Goal: Book appointment/travel/reservation

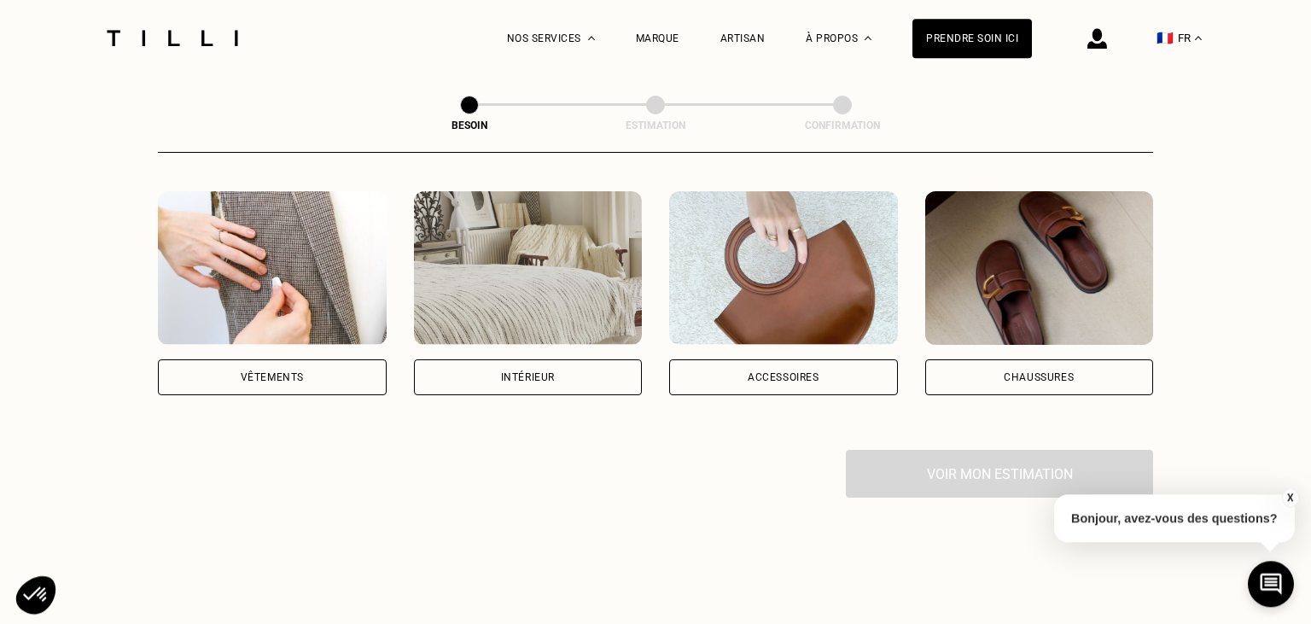
scroll to position [317, 0]
click at [340, 365] on div "Vêtements" at bounding box center [272, 377] width 229 height 36
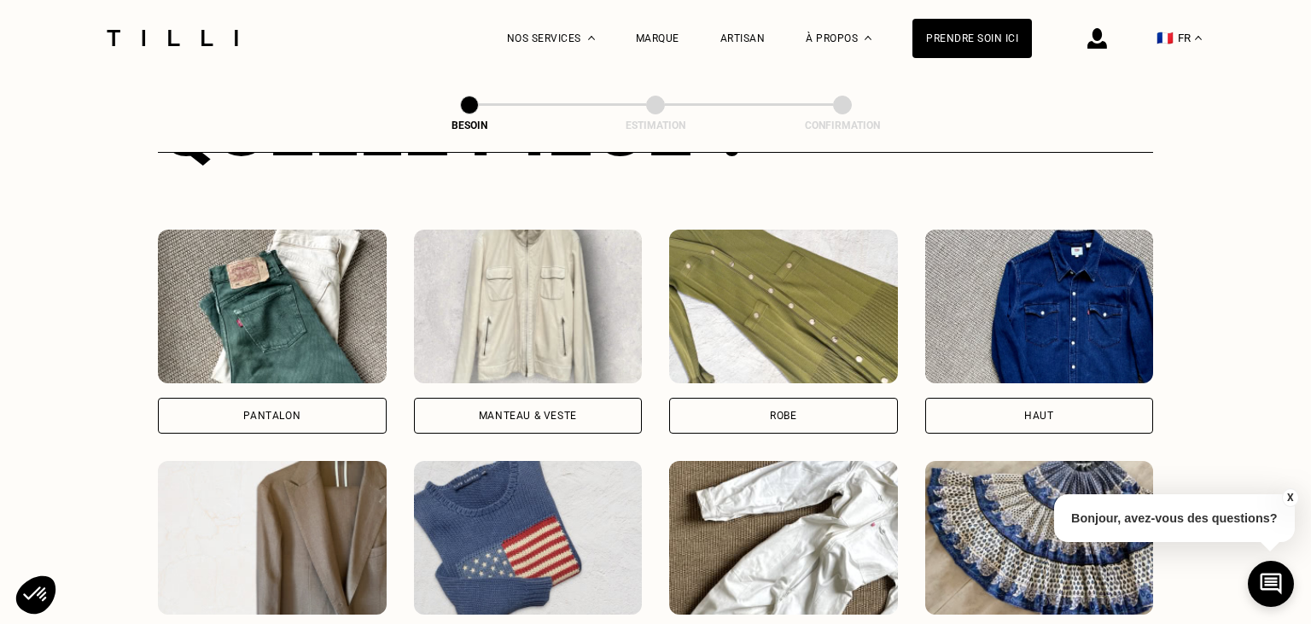
scroll to position [806, 0]
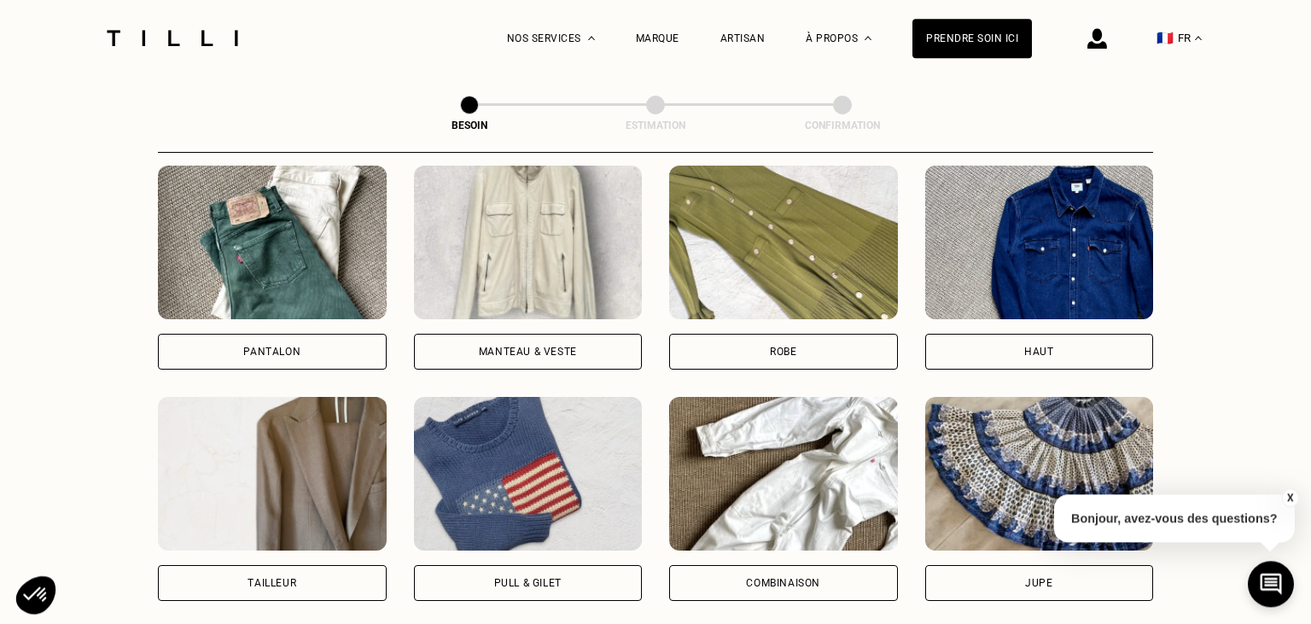
click at [779, 334] on div "Robe" at bounding box center [783, 352] width 229 height 36
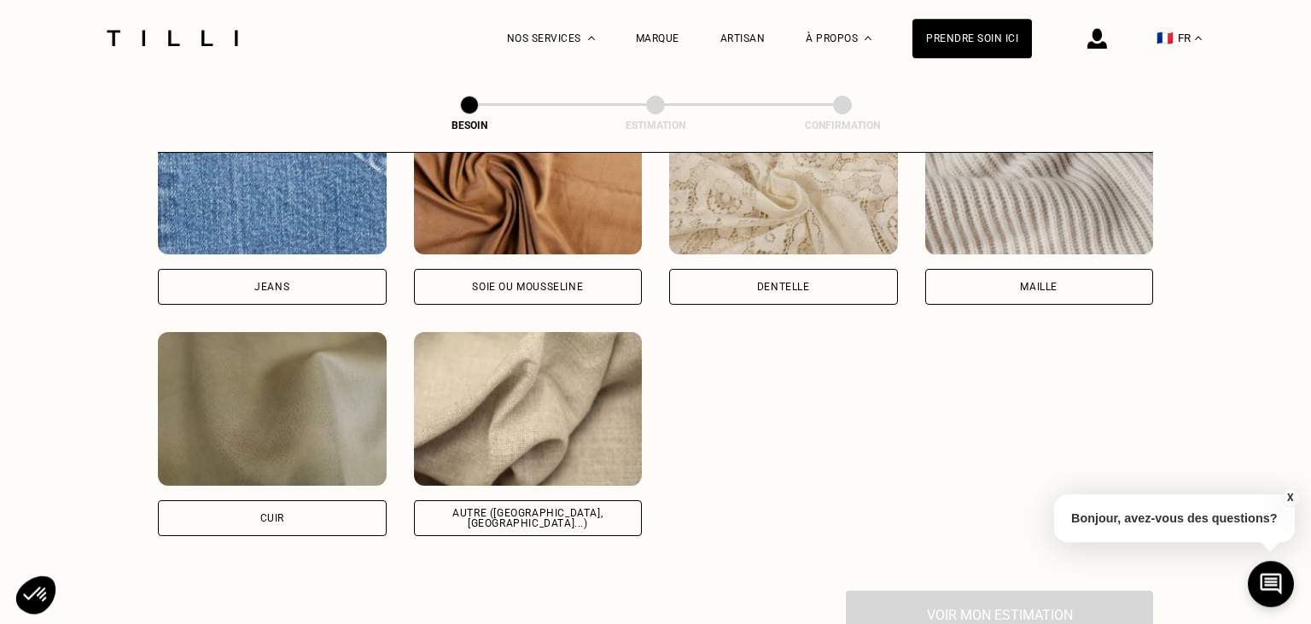
scroll to position [1912, 0]
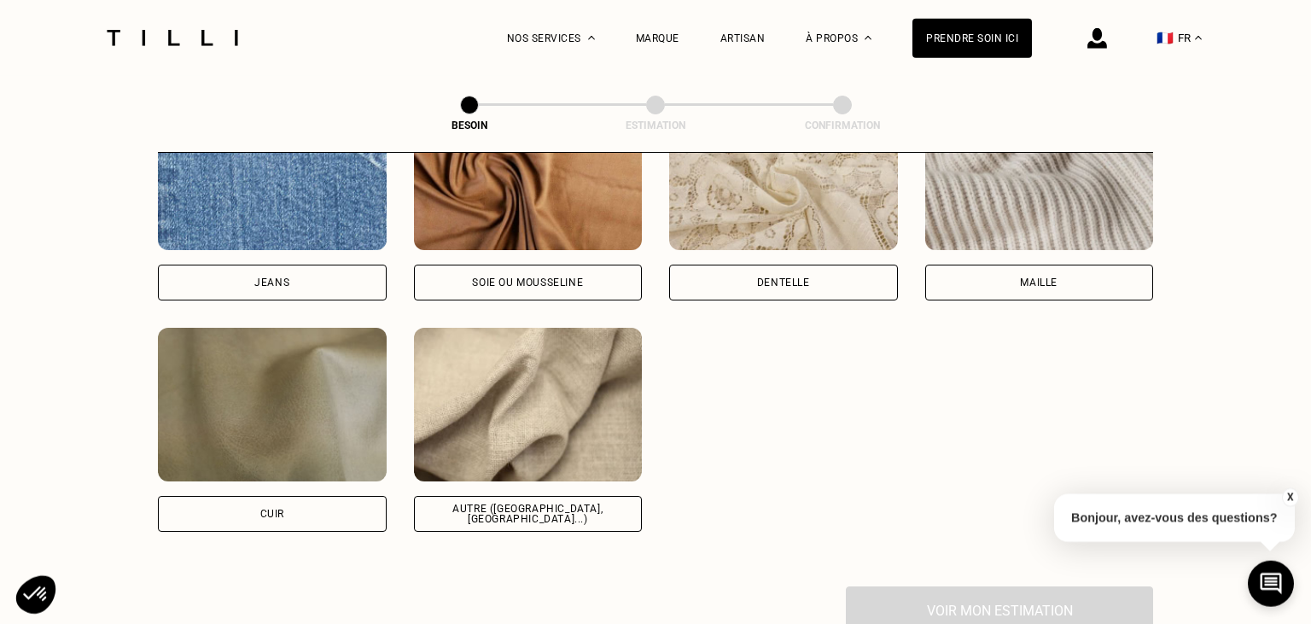
click at [546, 265] on div "Soie ou mousseline" at bounding box center [528, 283] width 229 height 36
select select "FR"
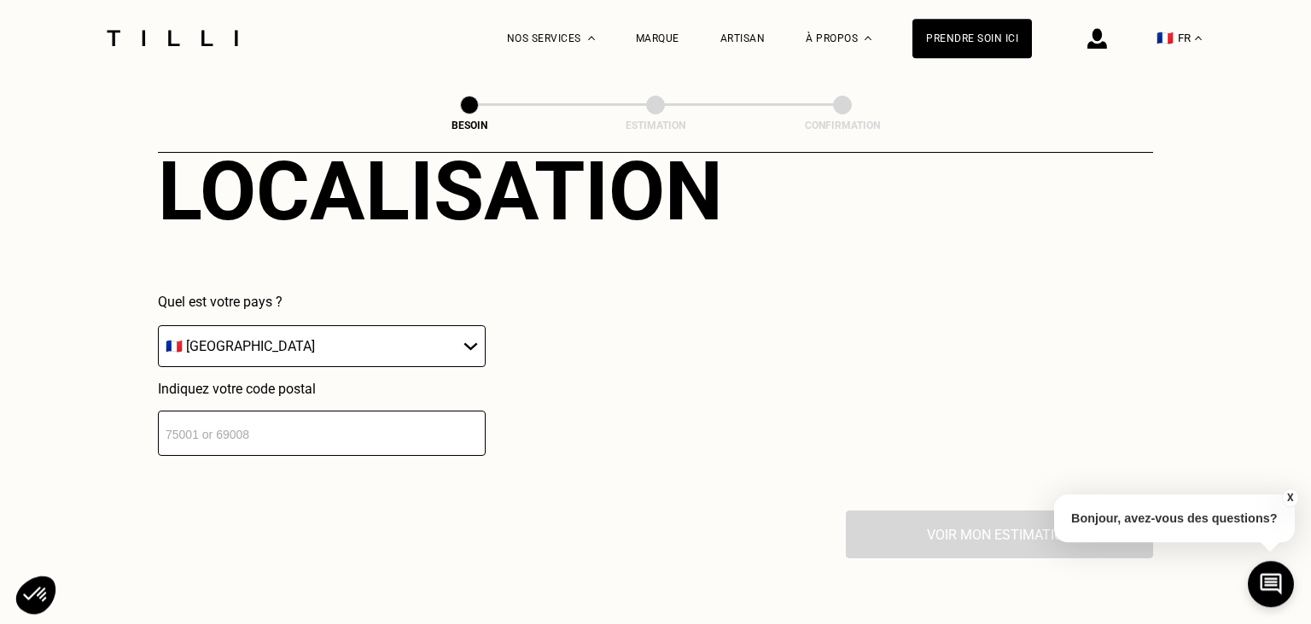
scroll to position [2410, 0]
click at [395, 428] on input "number" at bounding box center [322, 432] width 328 height 45
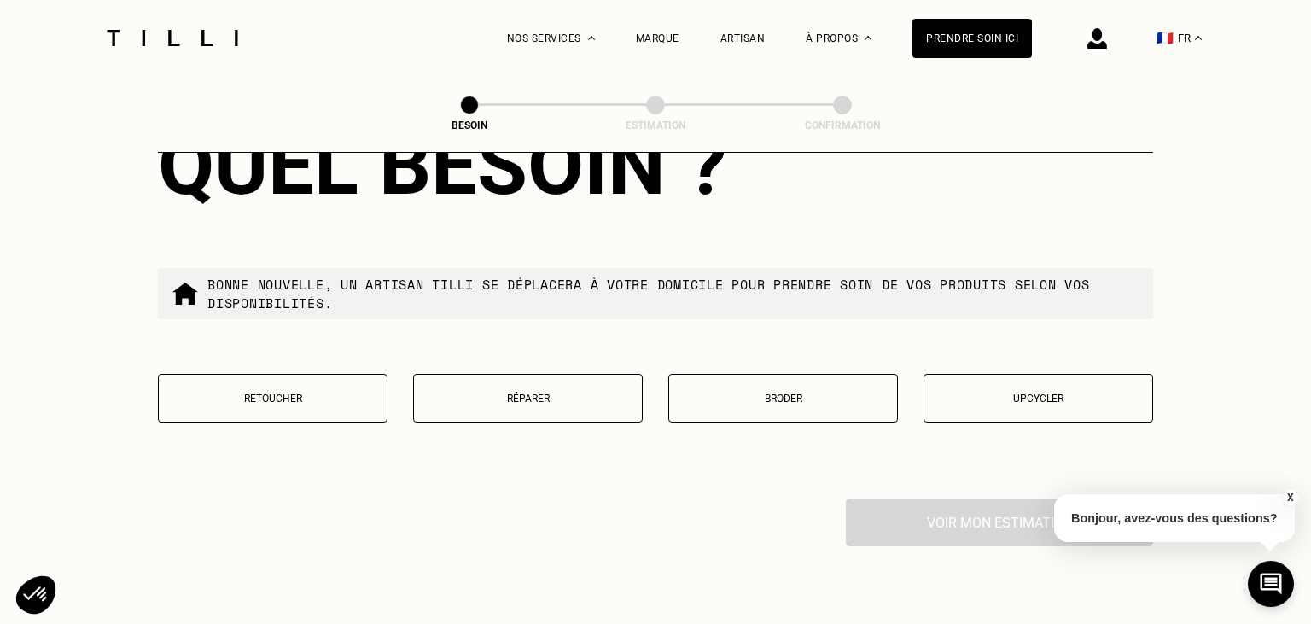
scroll to position [2859, 0]
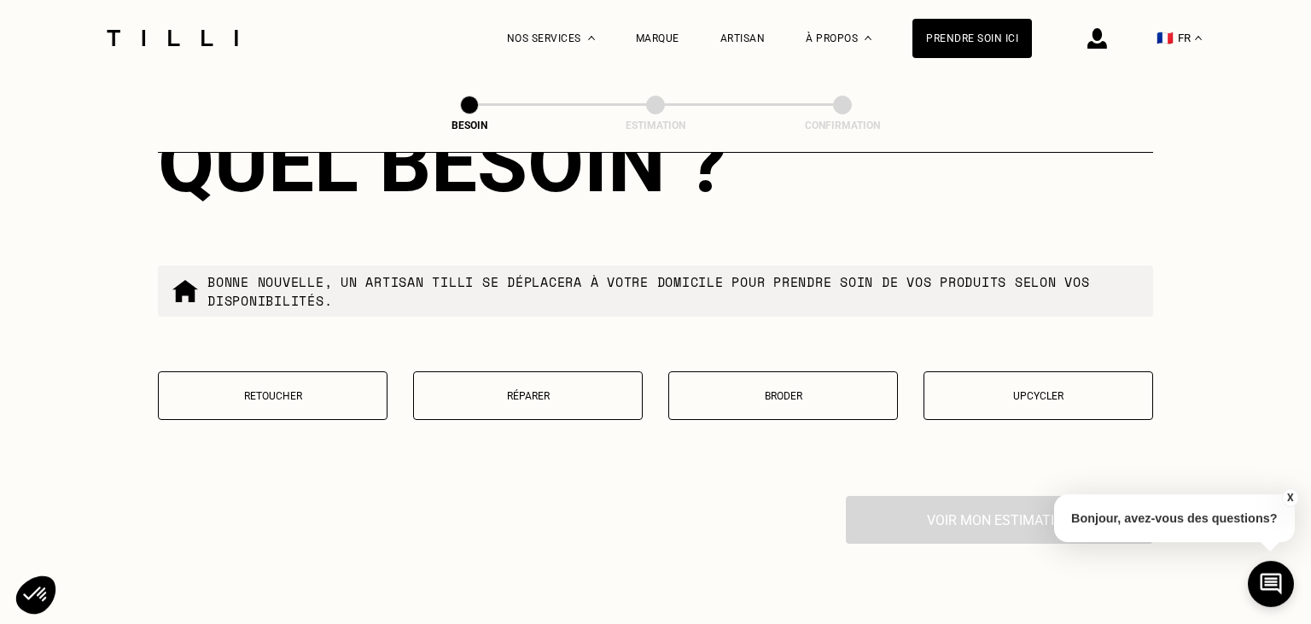
type input "75014"
click at [335, 391] on p "Retoucher" at bounding box center [272, 396] width 211 height 12
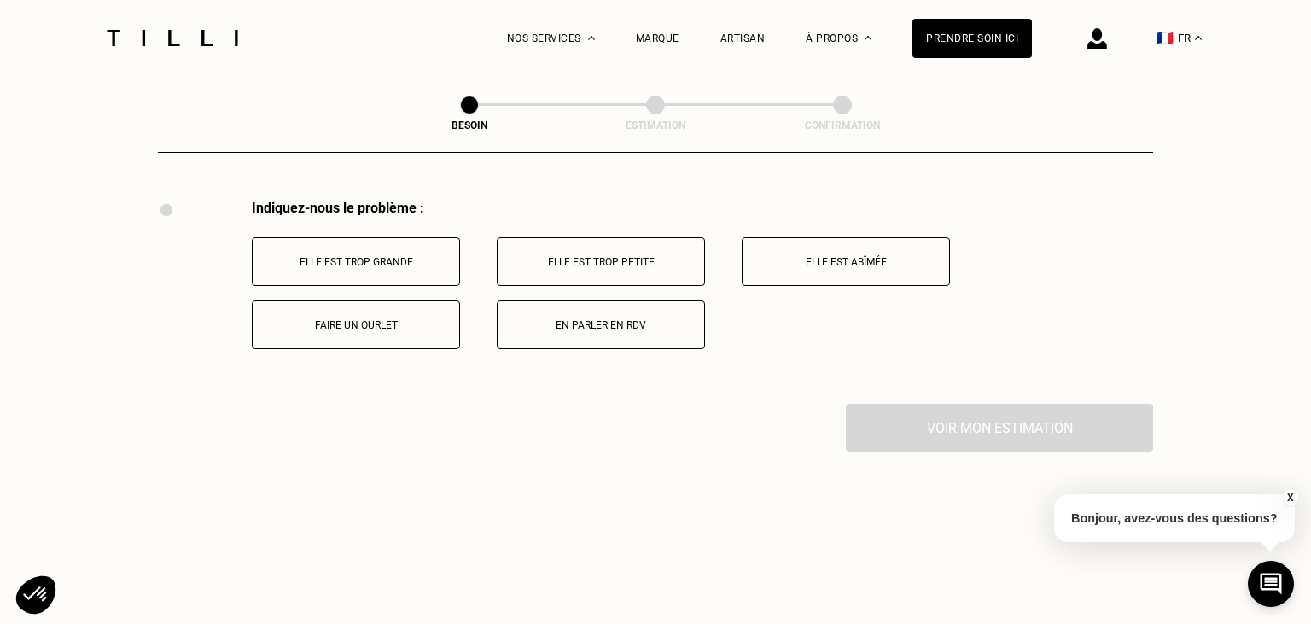
scroll to position [3160, 0]
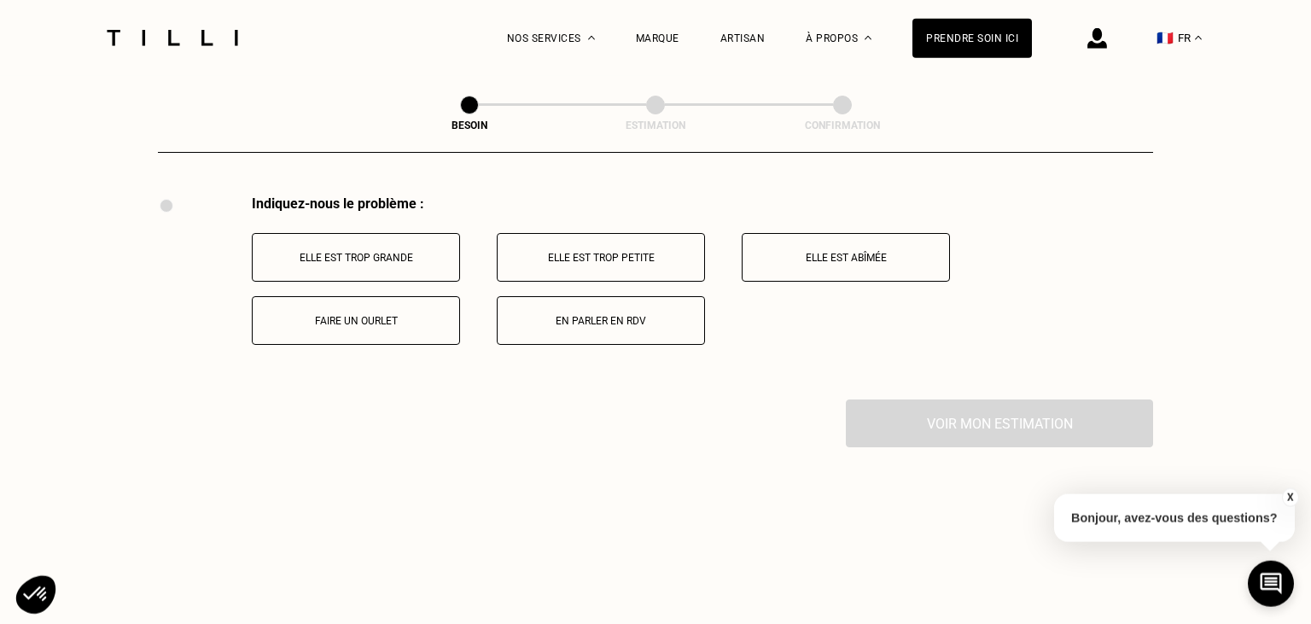
click at [590, 252] on p "Elle est trop petite" at bounding box center [600, 258] width 189 height 12
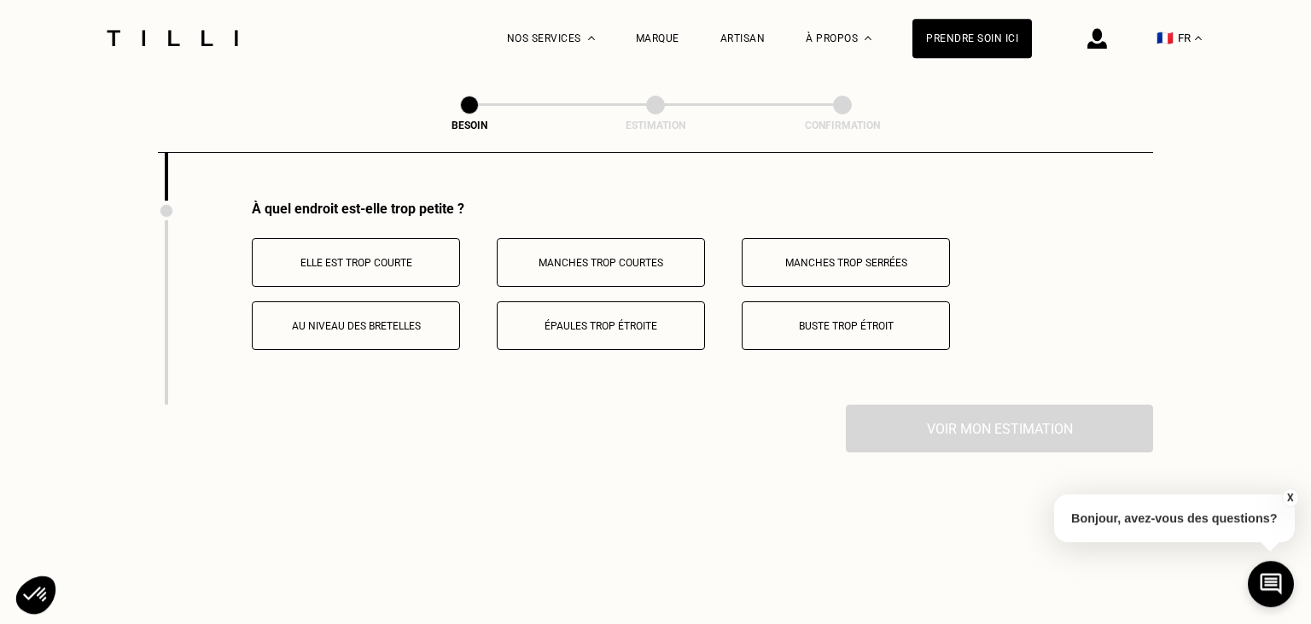
scroll to position [3359, 0]
click at [840, 320] on p "Buste trop étroit" at bounding box center [845, 325] width 189 height 12
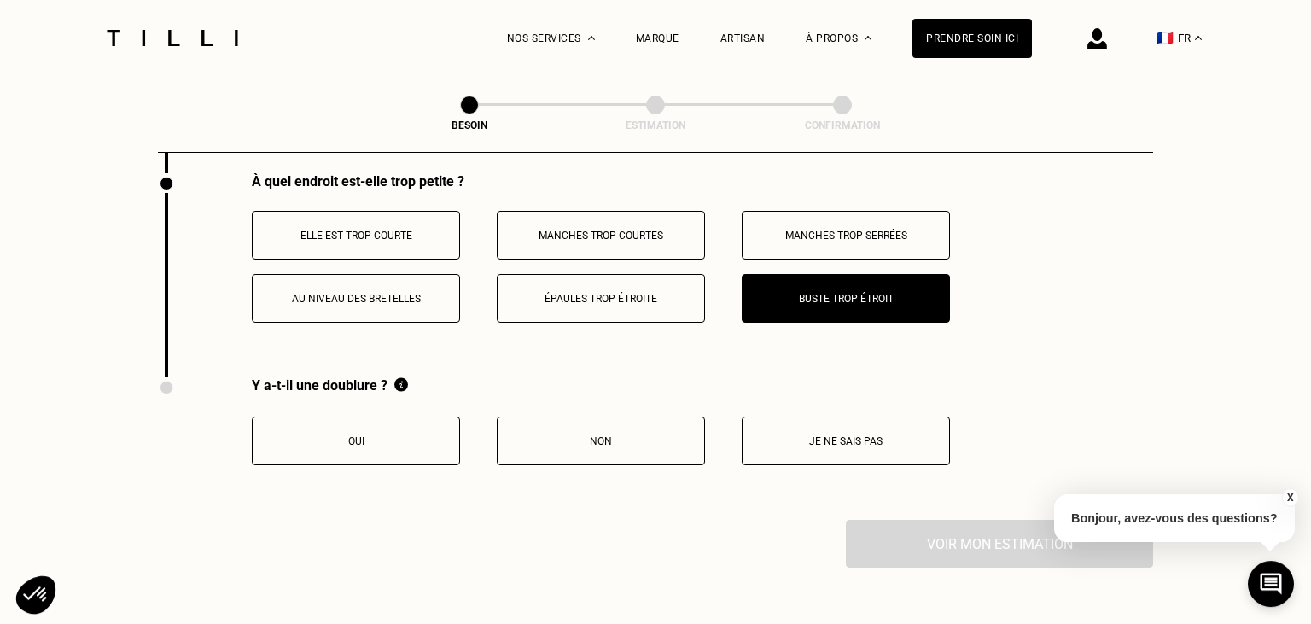
scroll to position [3386, 0]
click at [848, 440] on button "Je ne sais pas" at bounding box center [845, 440] width 208 height 49
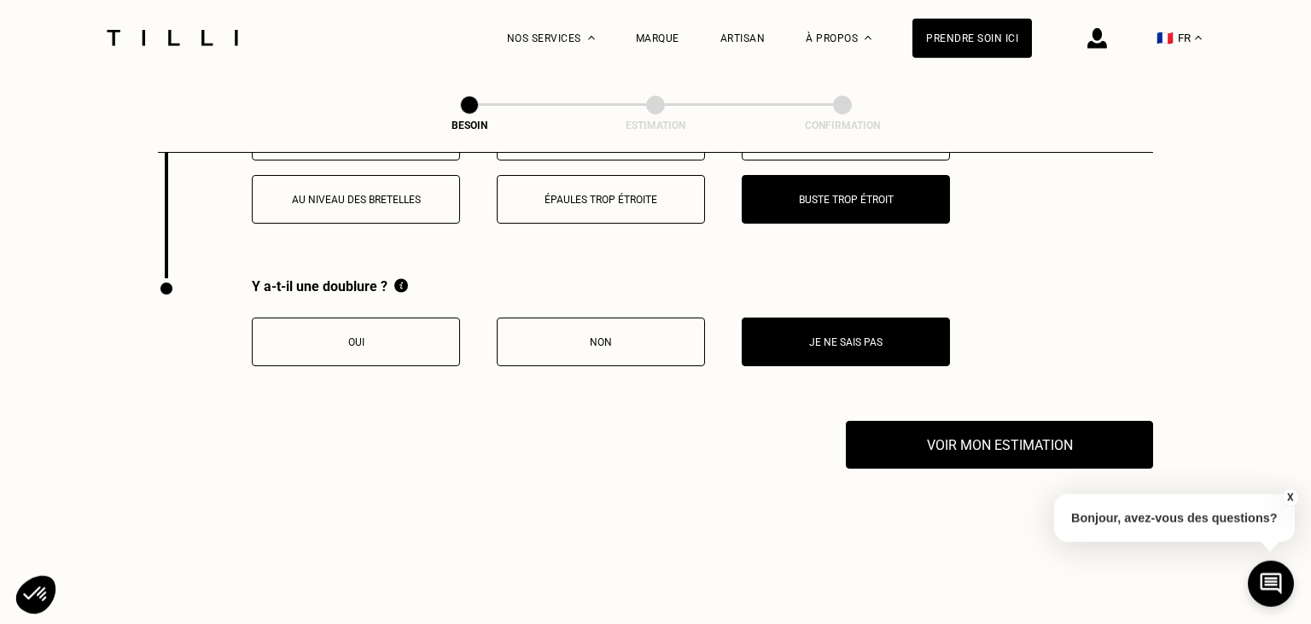
scroll to position [3486, 0]
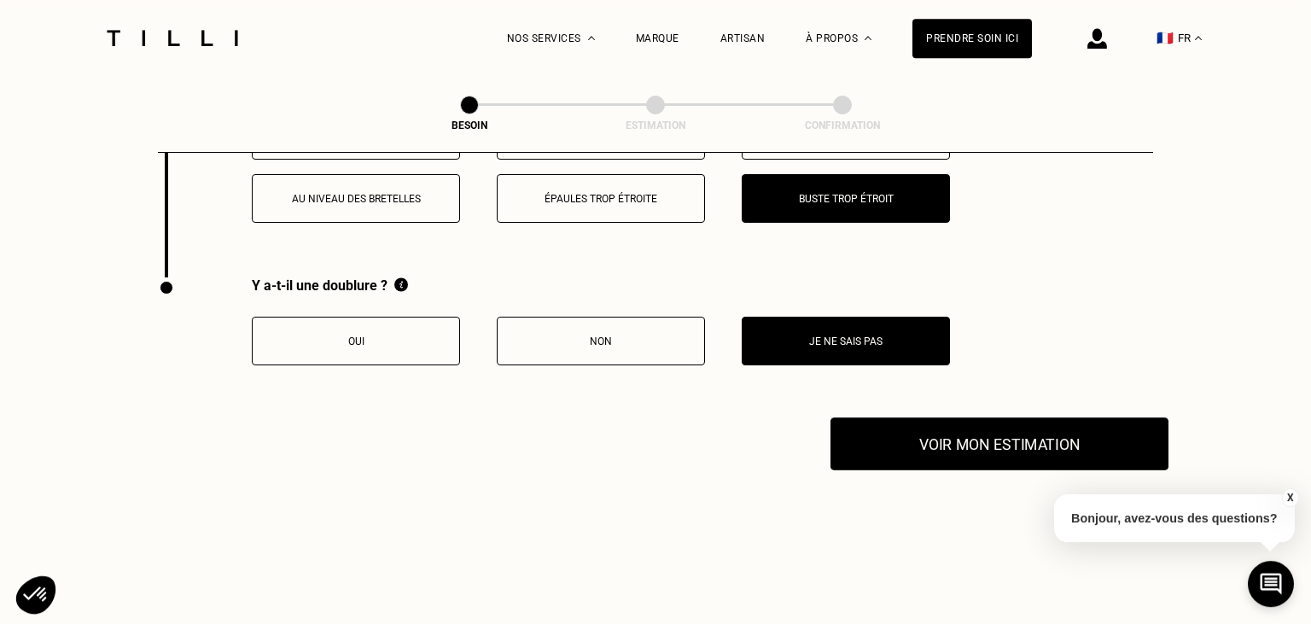
click at [918, 438] on button "Voir mon estimation" at bounding box center [999, 443] width 338 height 53
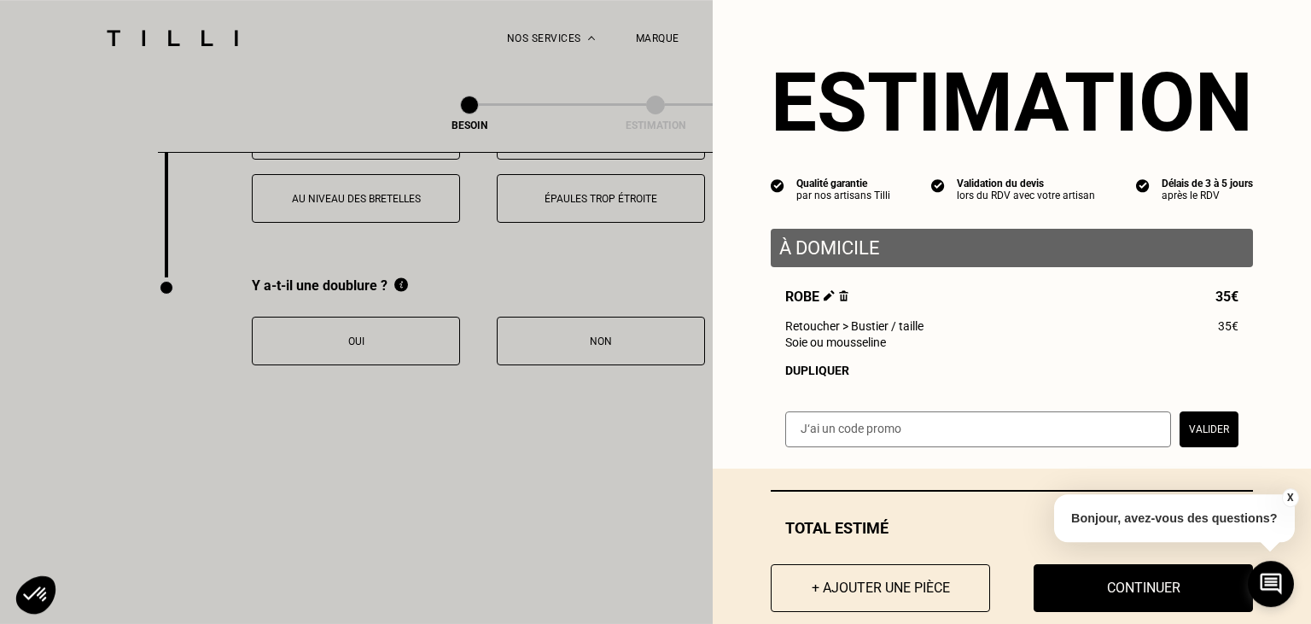
scroll to position [37, 0]
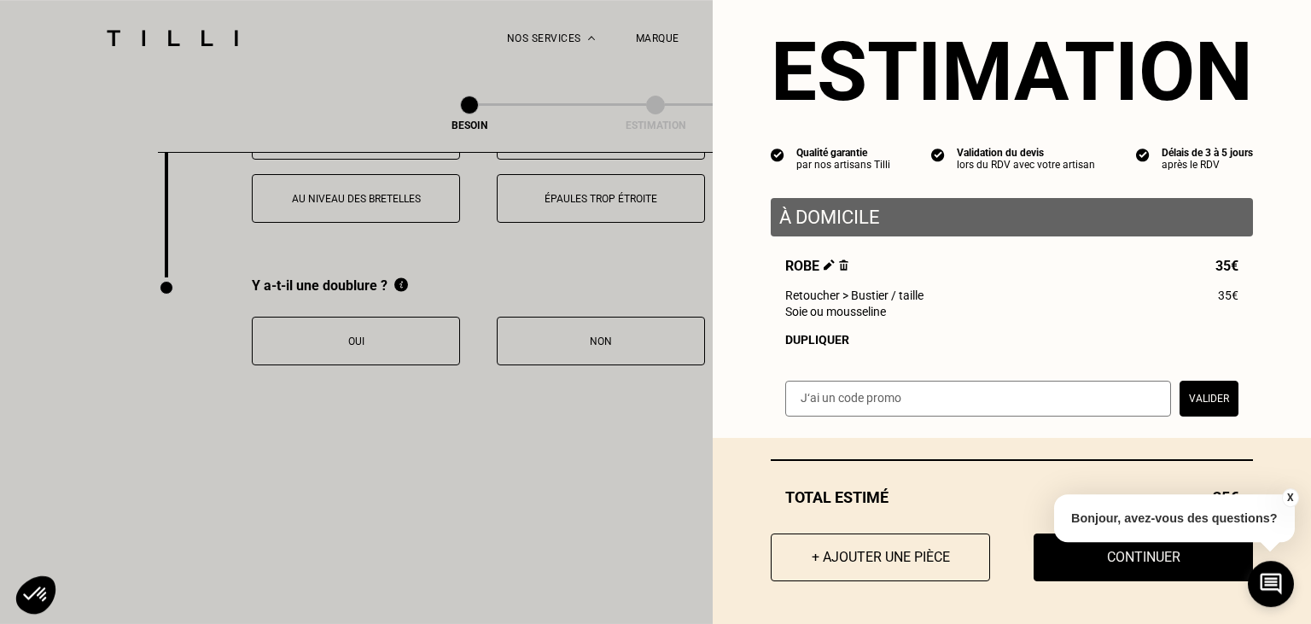
click at [823, 265] on img at bounding box center [828, 264] width 11 height 11
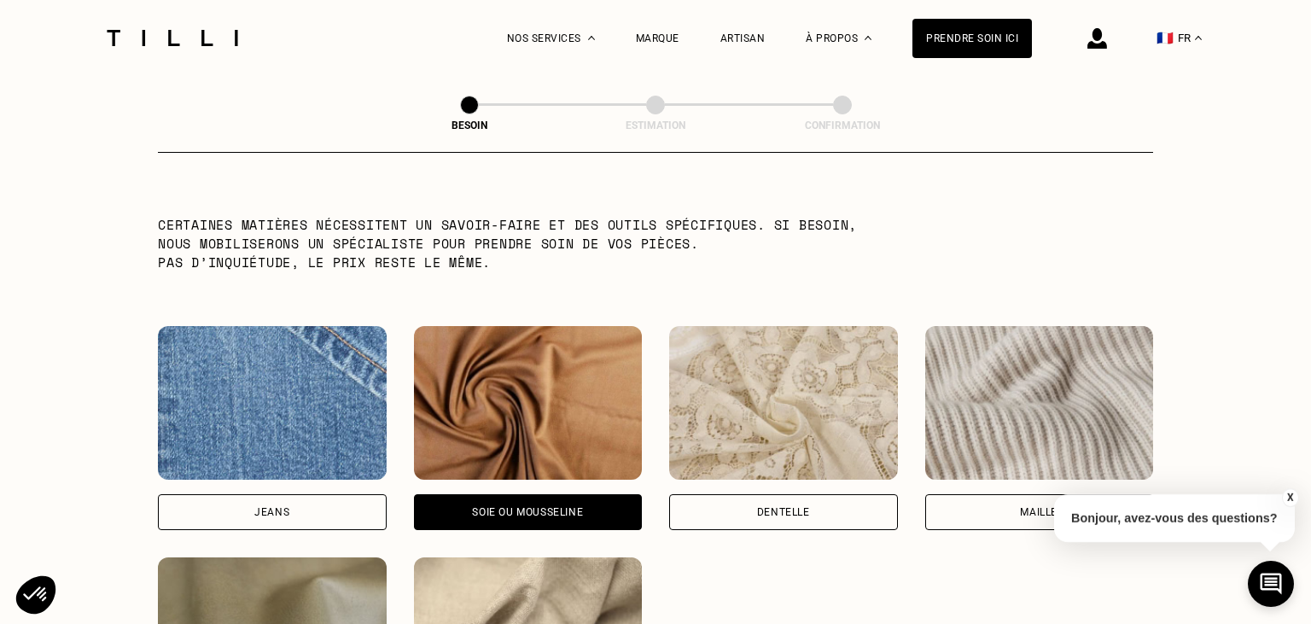
scroll to position [1899, 0]
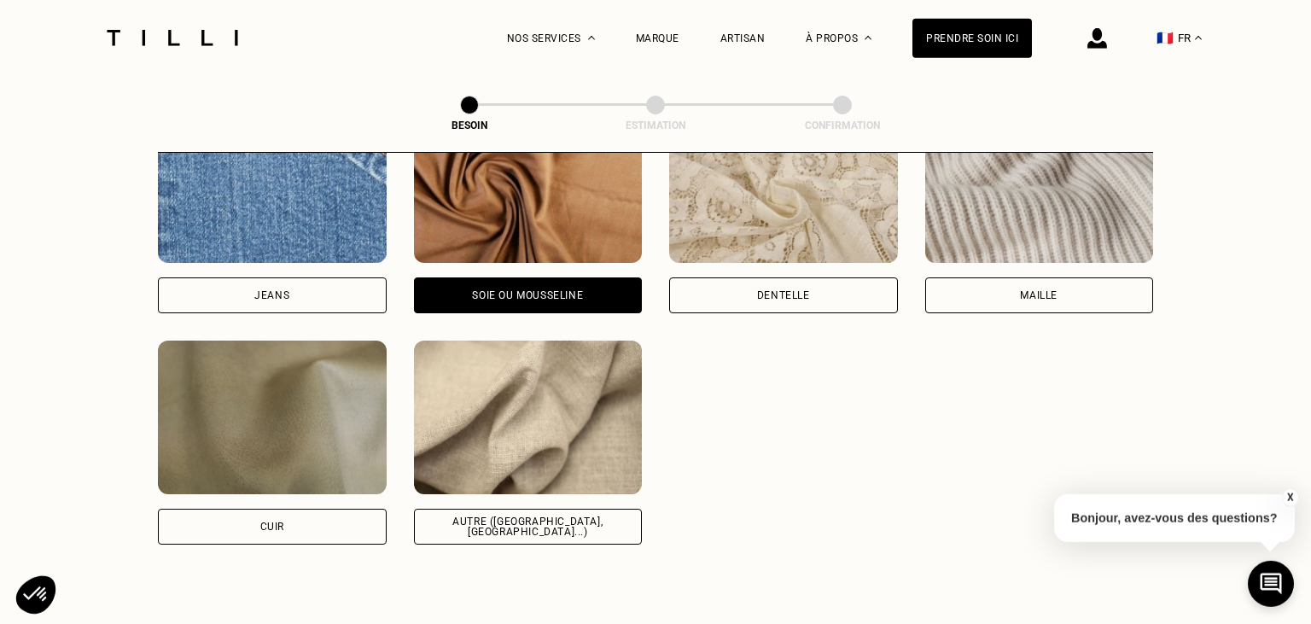
click at [463, 516] on div "Autre ([GEOGRAPHIC_DATA], [GEOGRAPHIC_DATA]...)" at bounding box center [528, 526] width 200 height 20
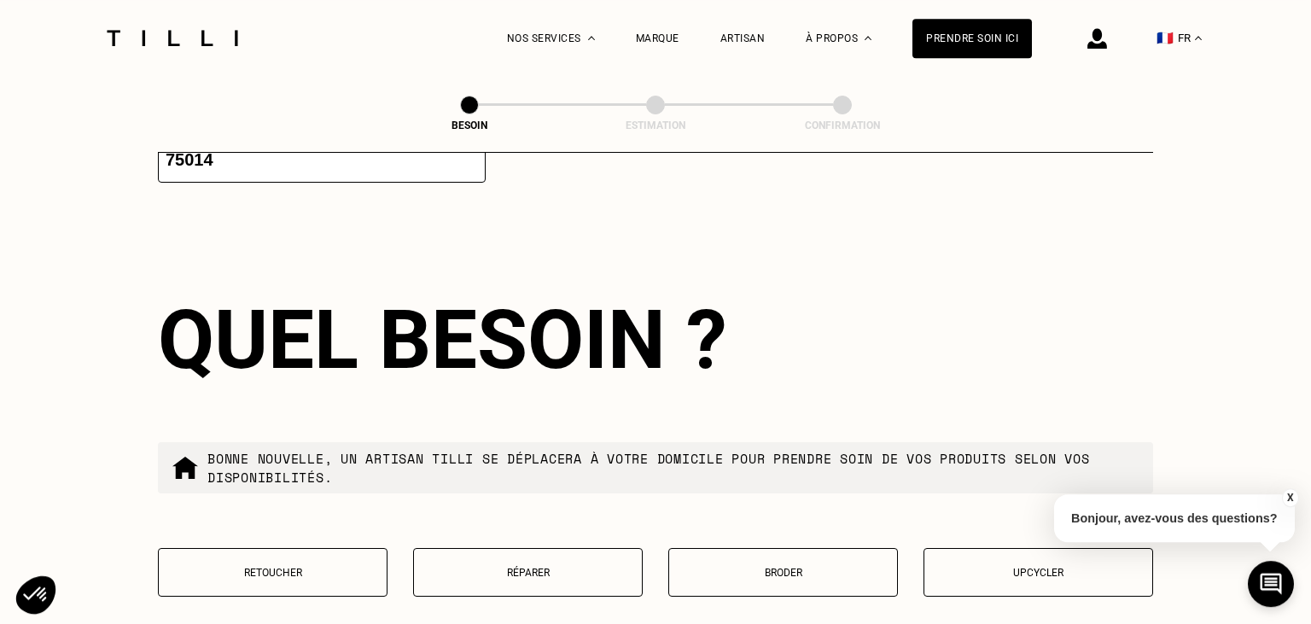
scroll to position [2856, 0]
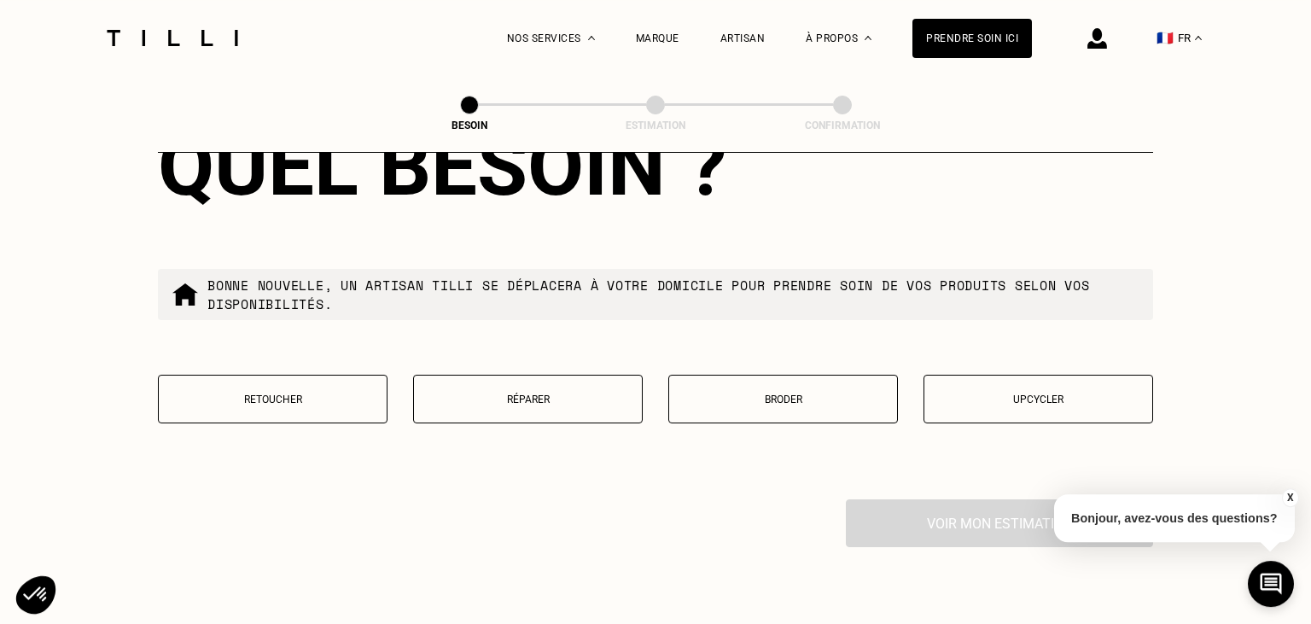
click at [303, 395] on p "Retoucher" at bounding box center [272, 399] width 211 height 12
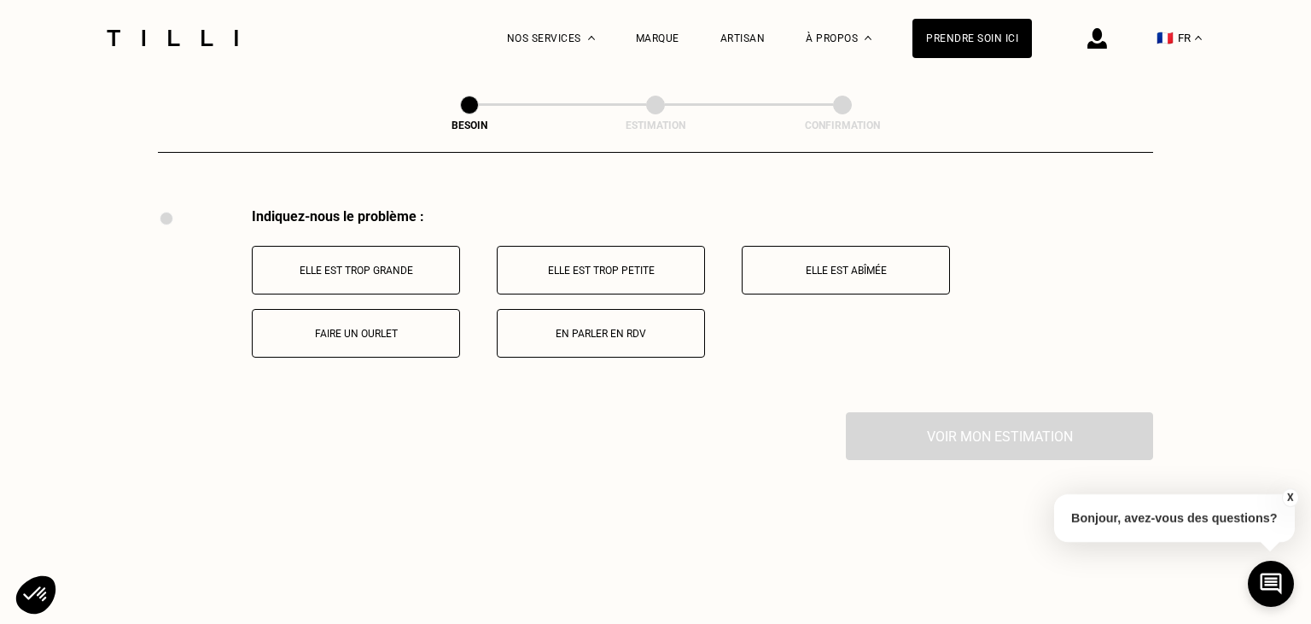
scroll to position [3147, 0]
click at [616, 265] on p "Elle est trop petite" at bounding box center [600, 271] width 189 height 12
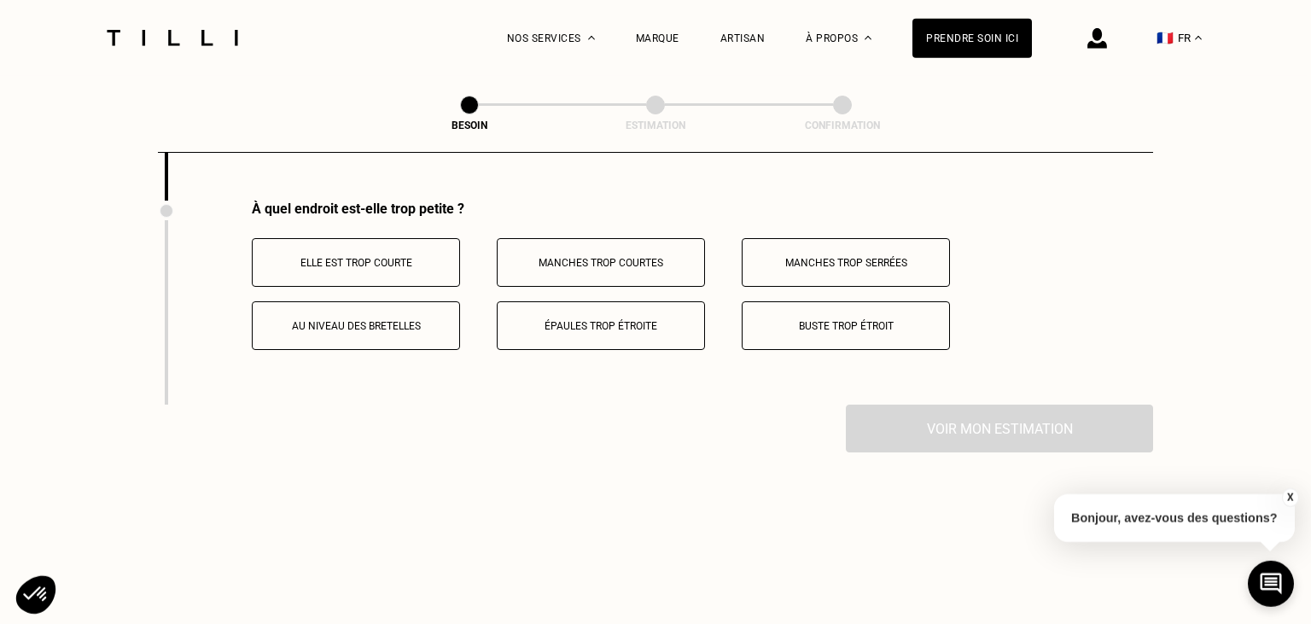
scroll to position [3359, 0]
click at [816, 328] on button "Buste trop étroit" at bounding box center [845, 324] width 208 height 49
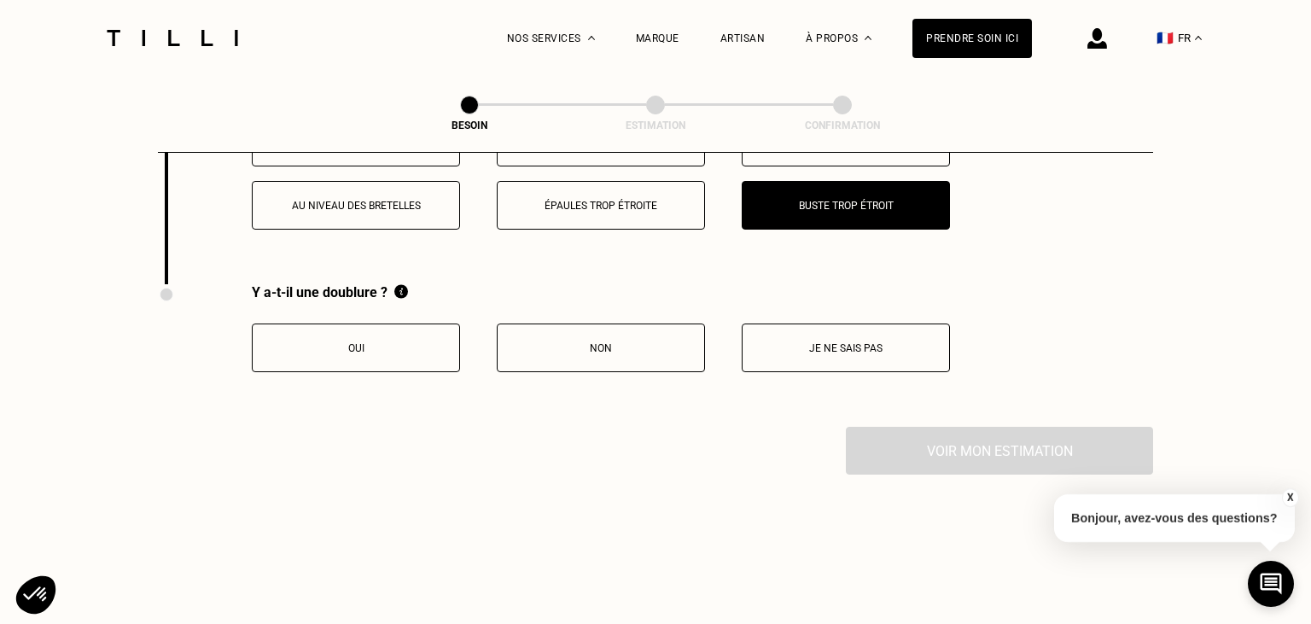
scroll to position [3485, 0]
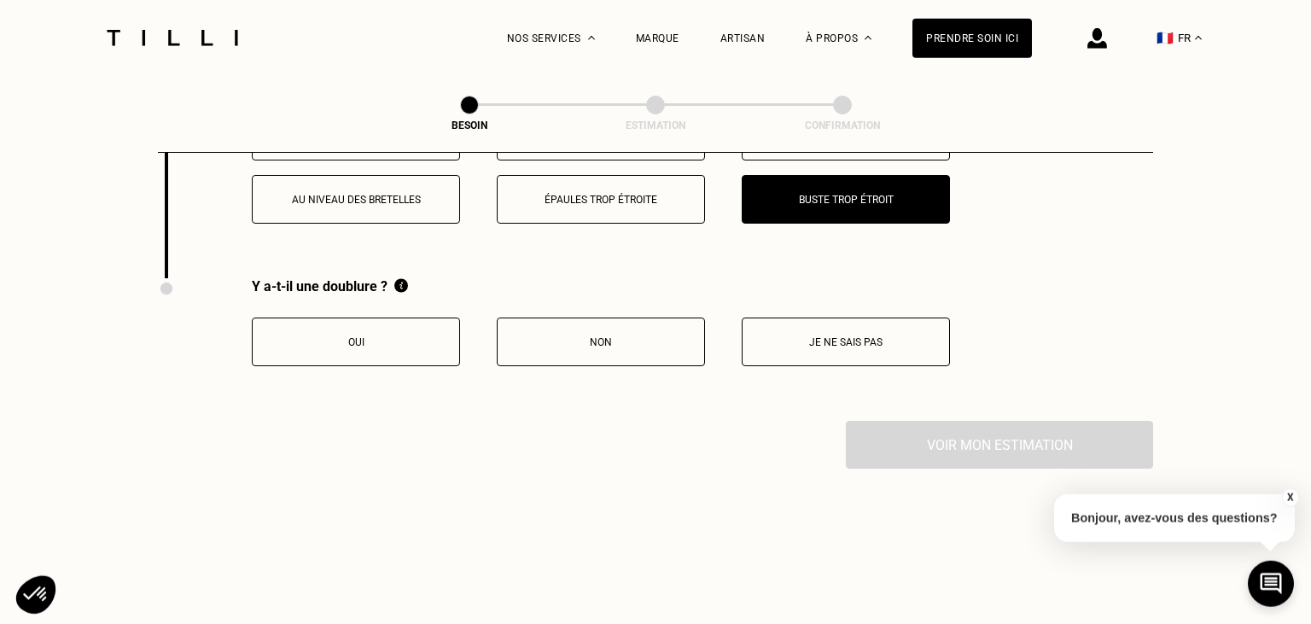
click at [760, 340] on button "Je ne sais pas" at bounding box center [845, 341] width 208 height 49
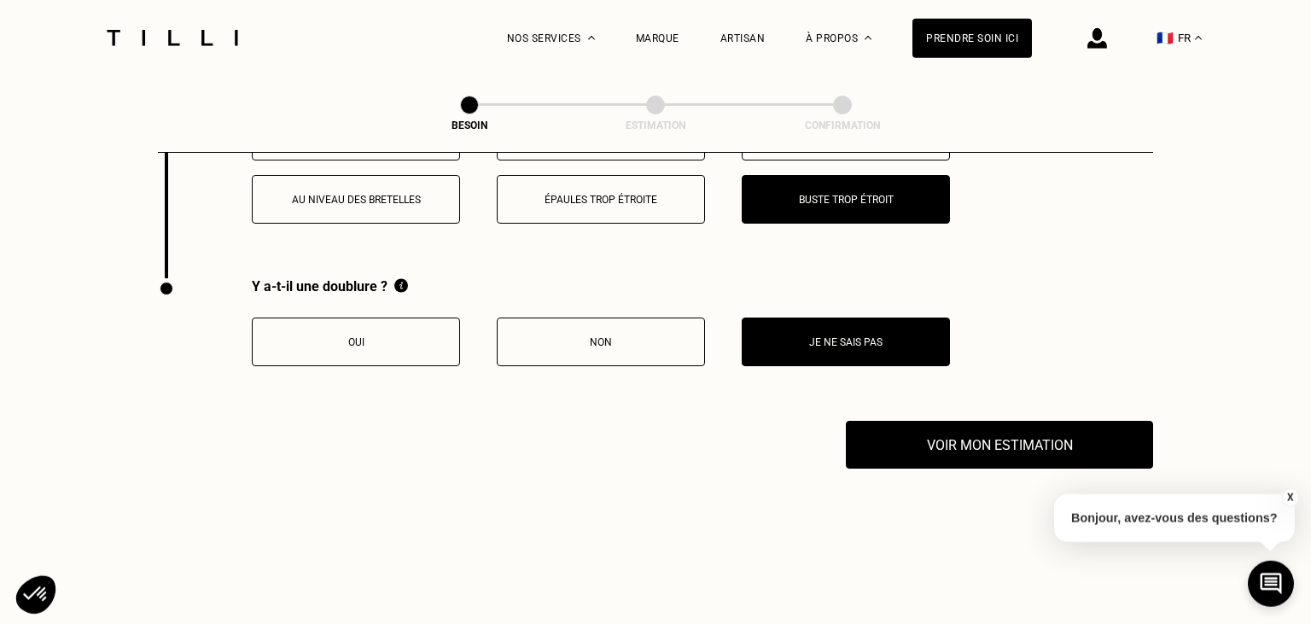
click at [365, 317] on button "Oui" at bounding box center [356, 341] width 208 height 49
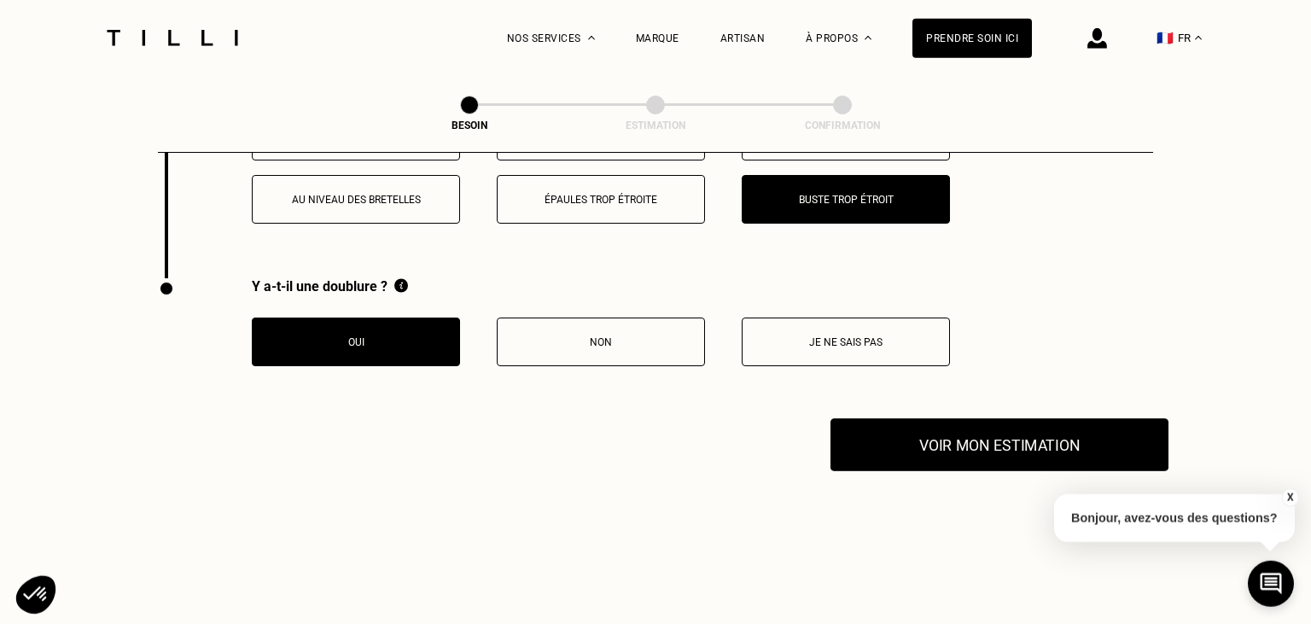
click at [933, 435] on button "Voir mon estimation" at bounding box center [999, 444] width 338 height 53
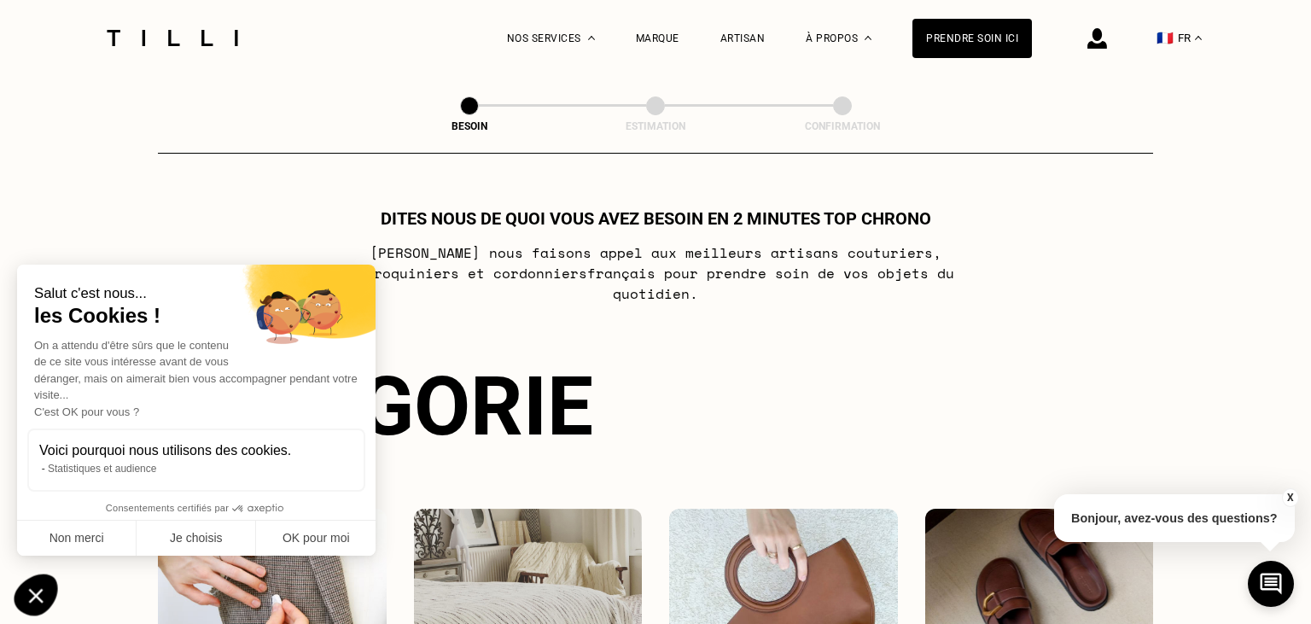
click at [44, 593] on icon "Fermer le widget sans consentement" at bounding box center [36, 594] width 44 height 42
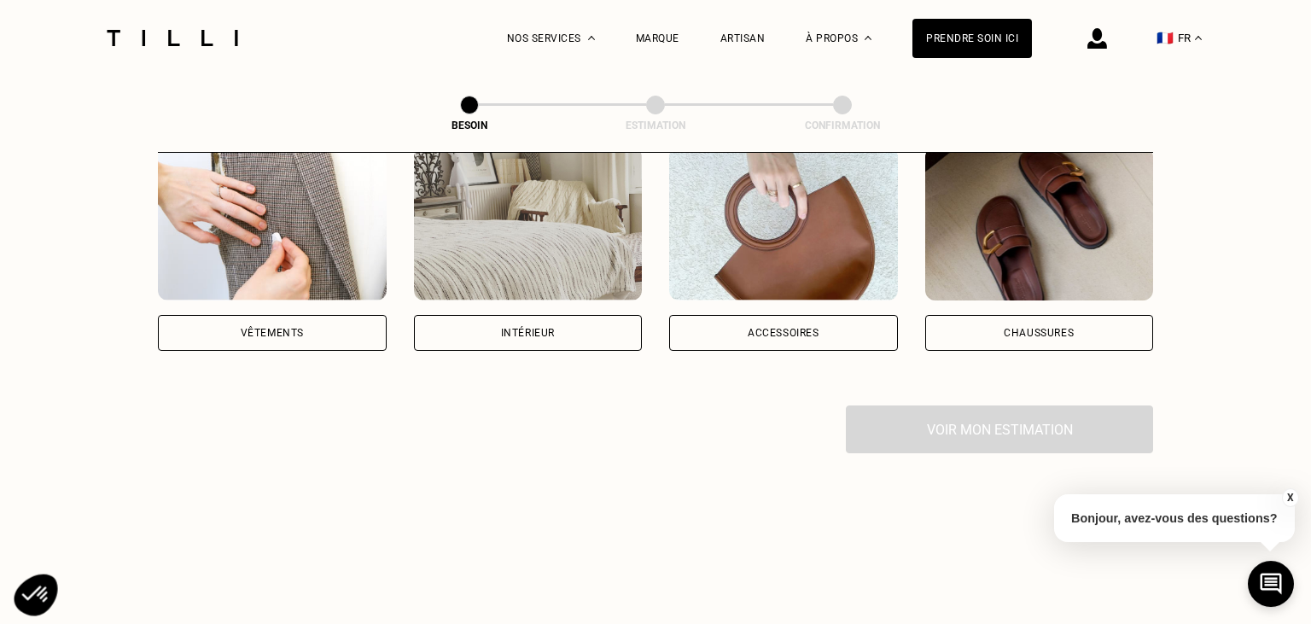
scroll to position [362, 0]
click at [305, 315] on div "Vêtements" at bounding box center [272, 333] width 229 height 36
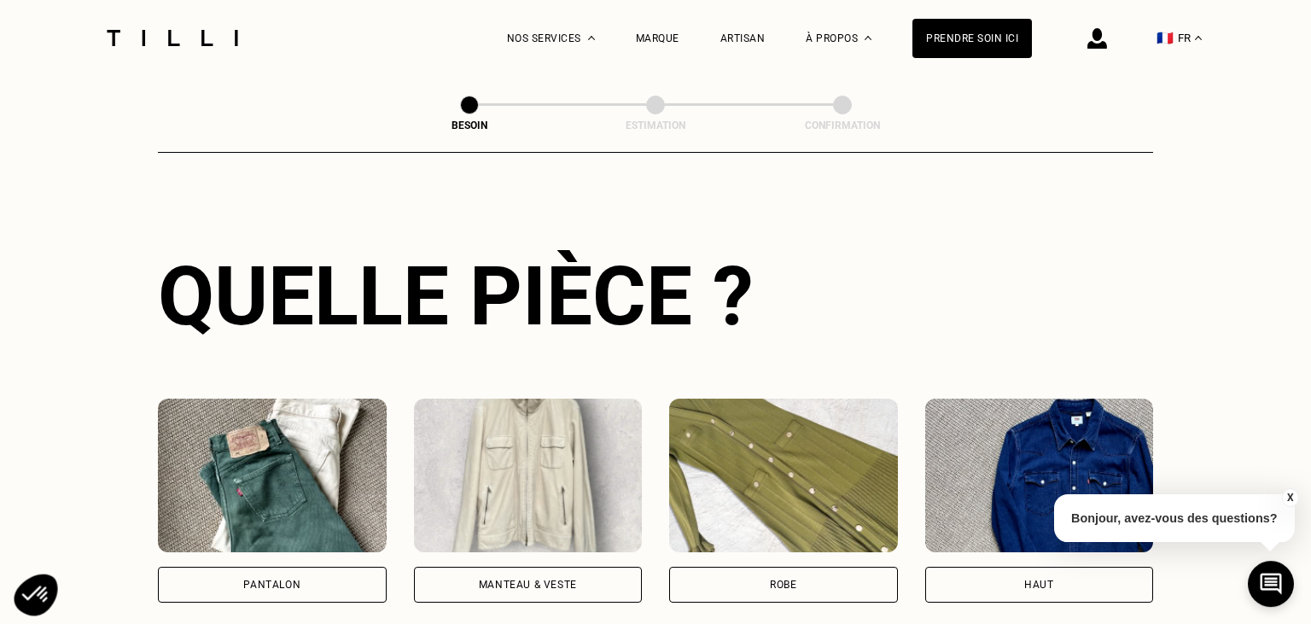
scroll to position [805, 0]
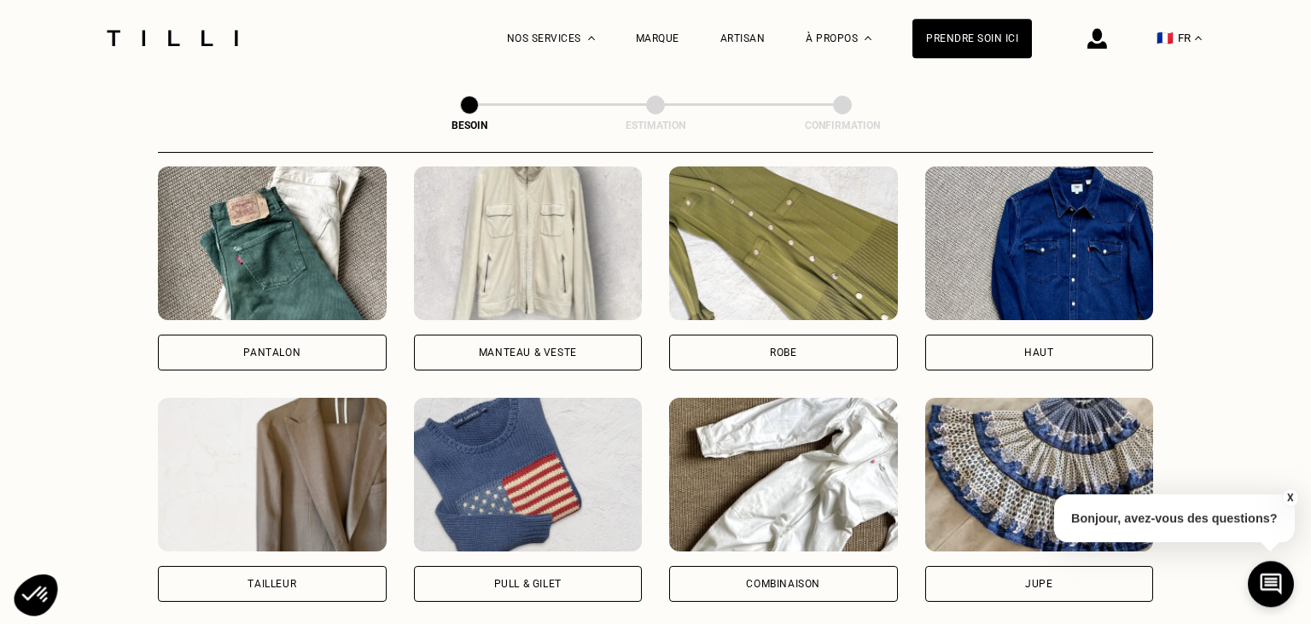
click at [728, 338] on div "Robe" at bounding box center [783, 352] width 229 height 36
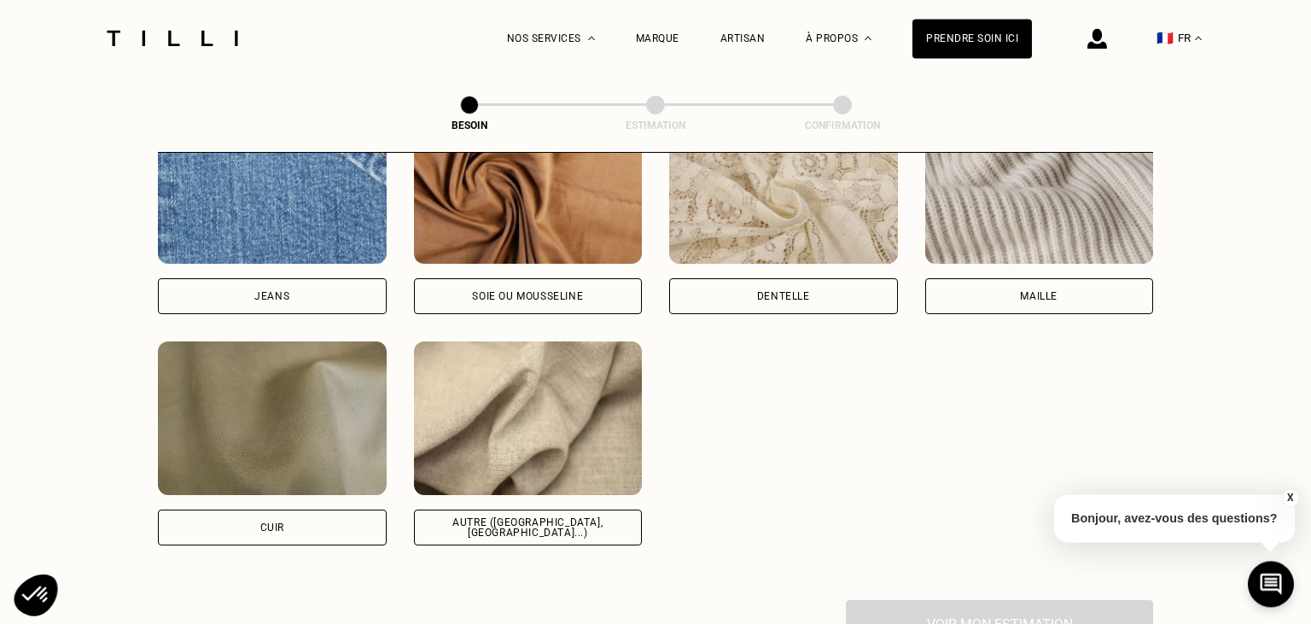
scroll to position [1922, 0]
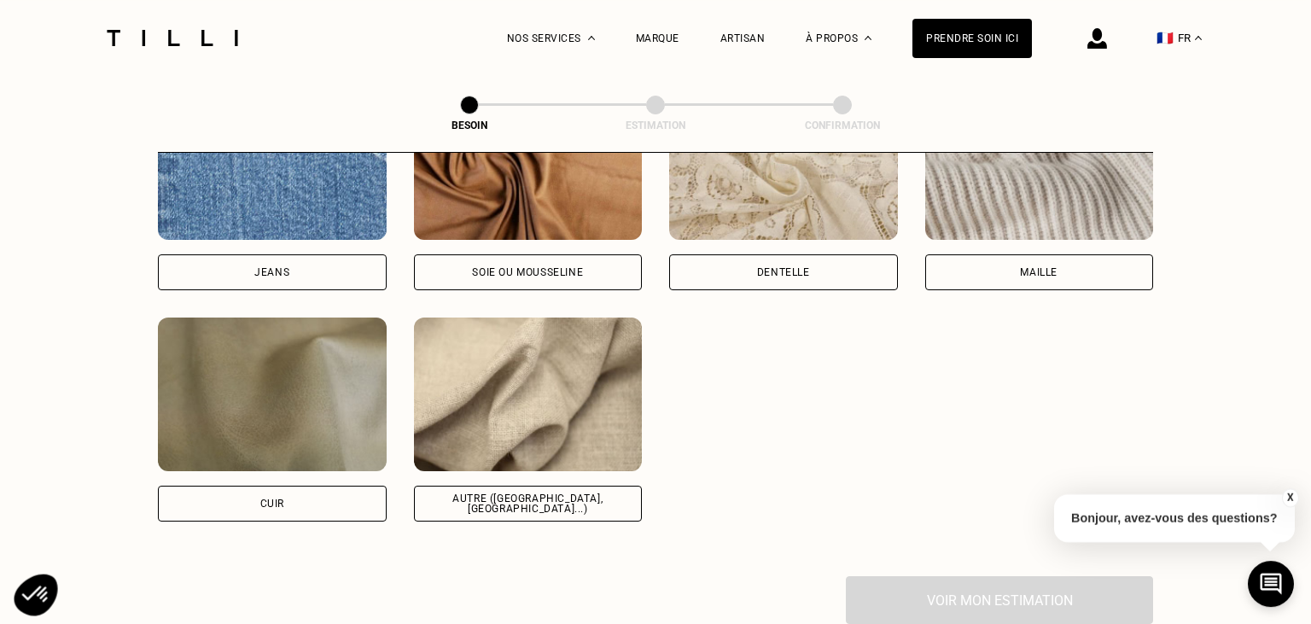
click at [530, 493] on div "Autre ([GEOGRAPHIC_DATA], [GEOGRAPHIC_DATA]...)" at bounding box center [528, 503] width 200 height 20
select select "FR"
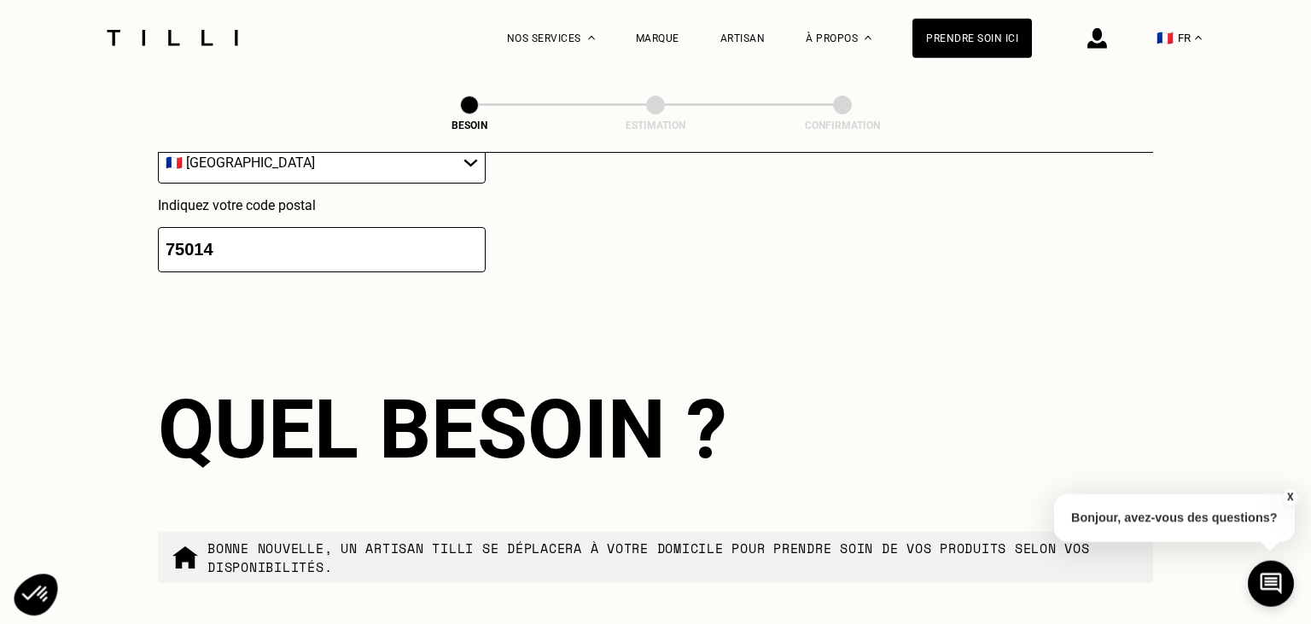
scroll to position [2877, 0]
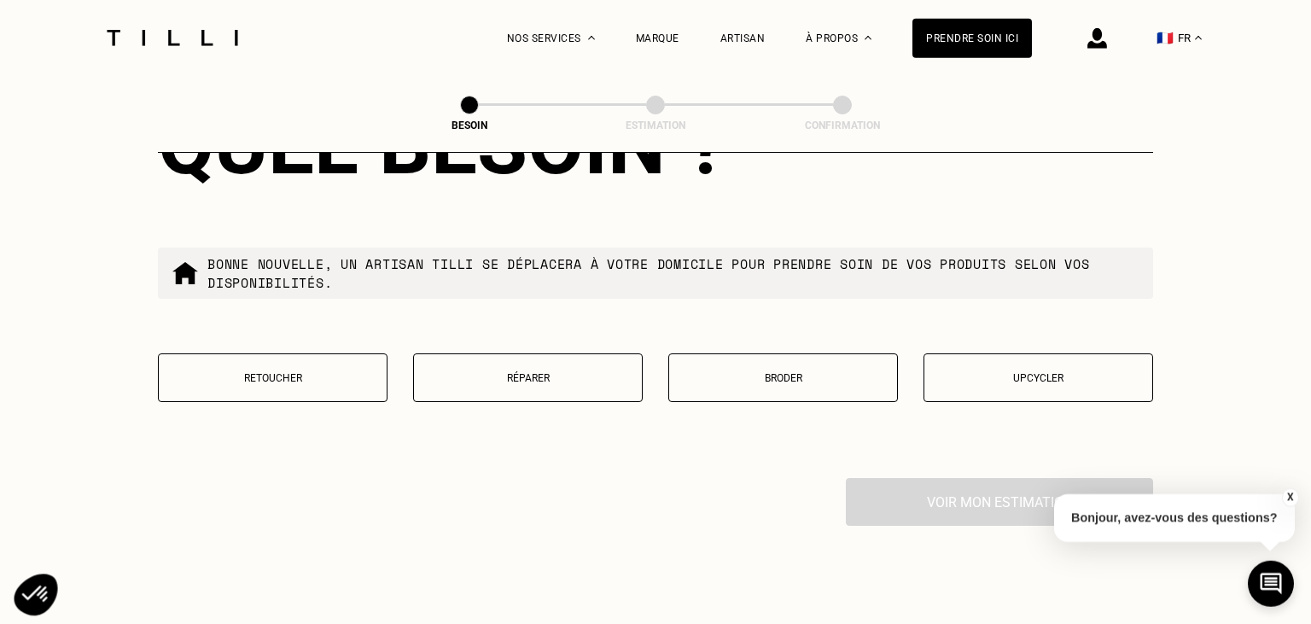
click at [309, 358] on button "Retoucher" at bounding box center [273, 377] width 230 height 49
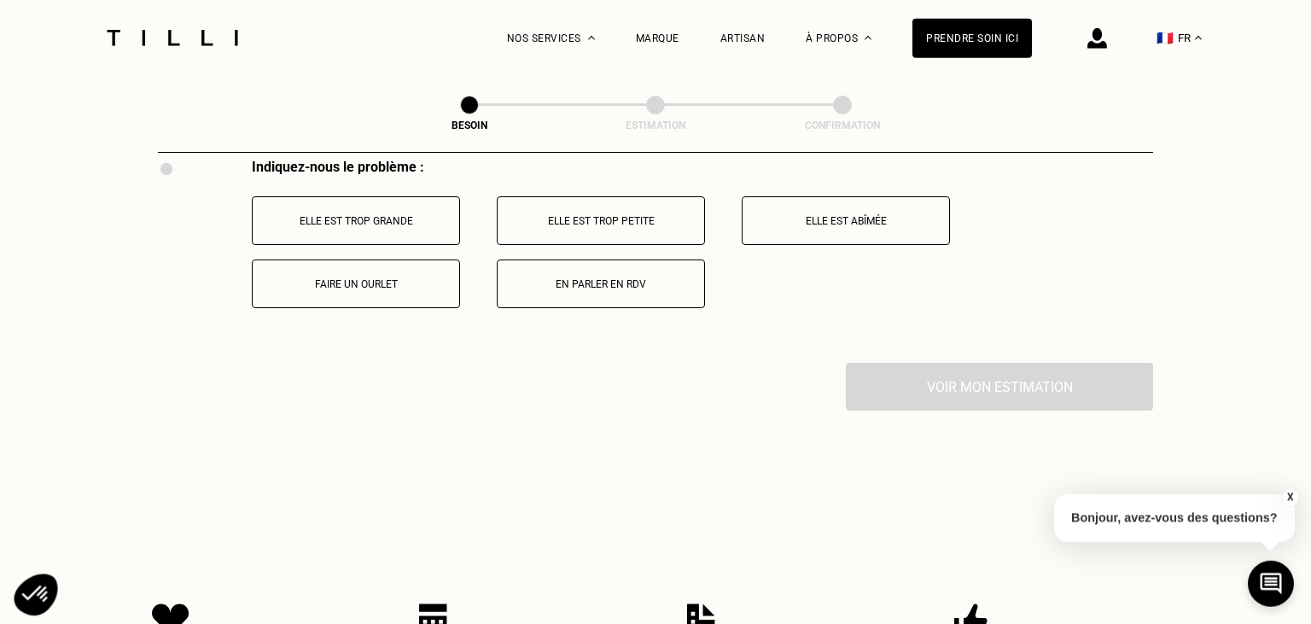
scroll to position [3167, 0]
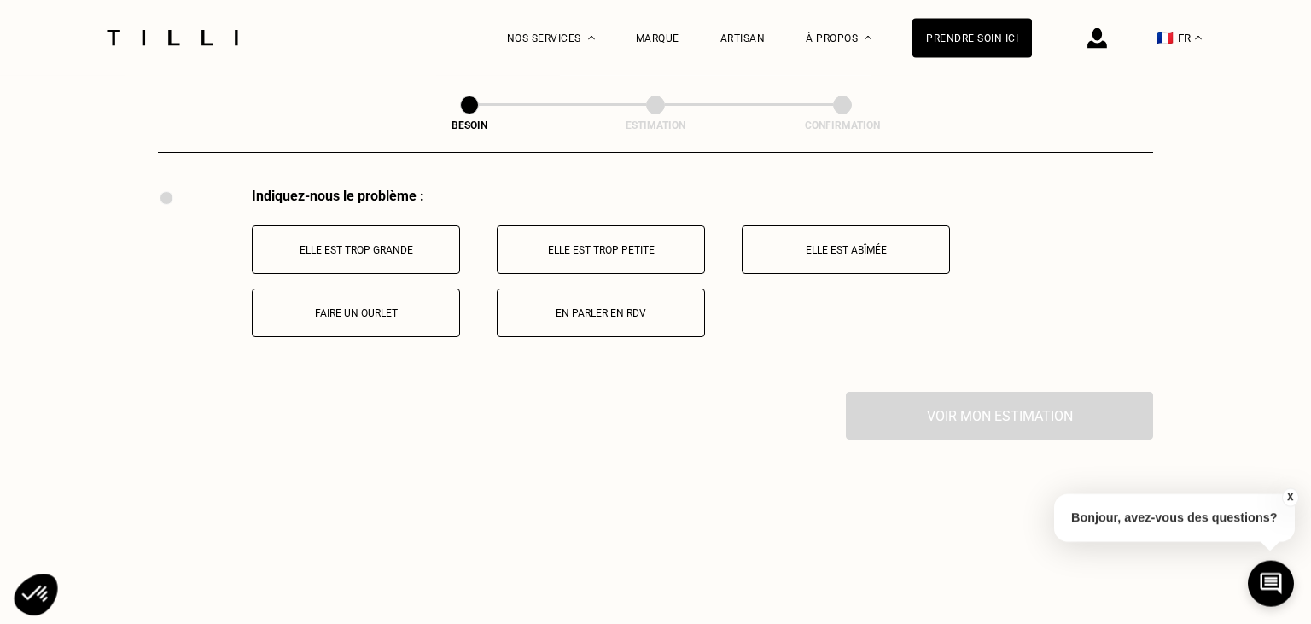
click at [630, 251] on button "Elle est trop petite" at bounding box center [601, 249] width 208 height 49
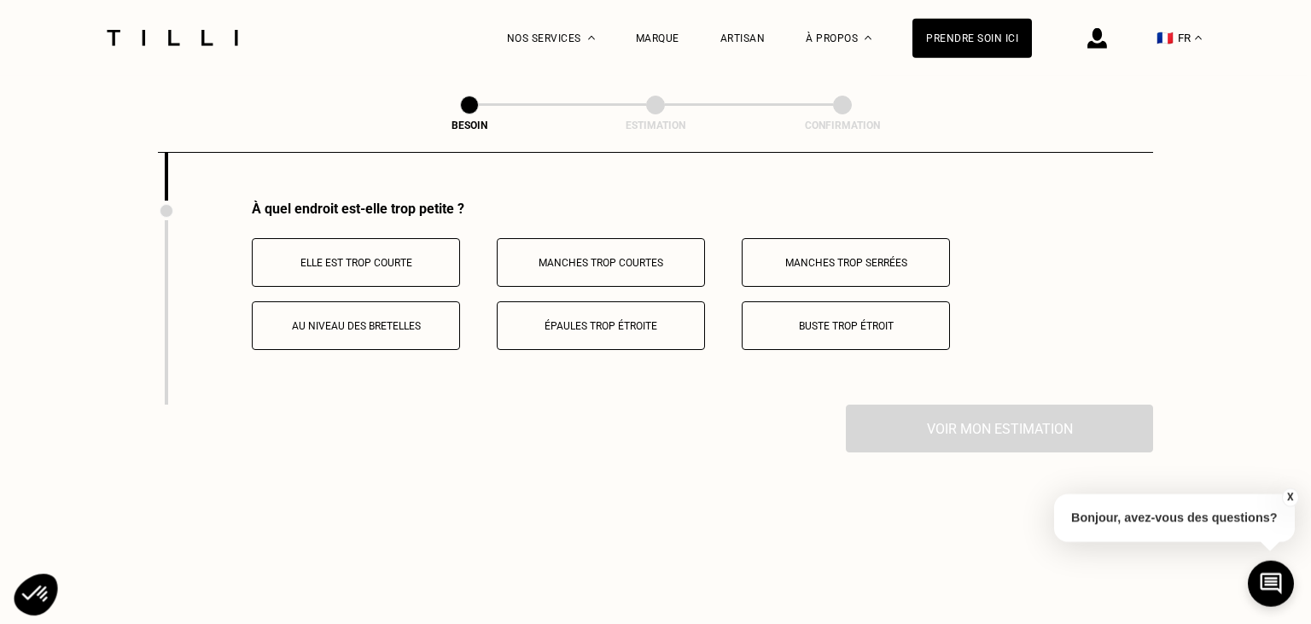
scroll to position [3359, 0]
click at [824, 310] on button "Buste trop étroit" at bounding box center [845, 324] width 208 height 49
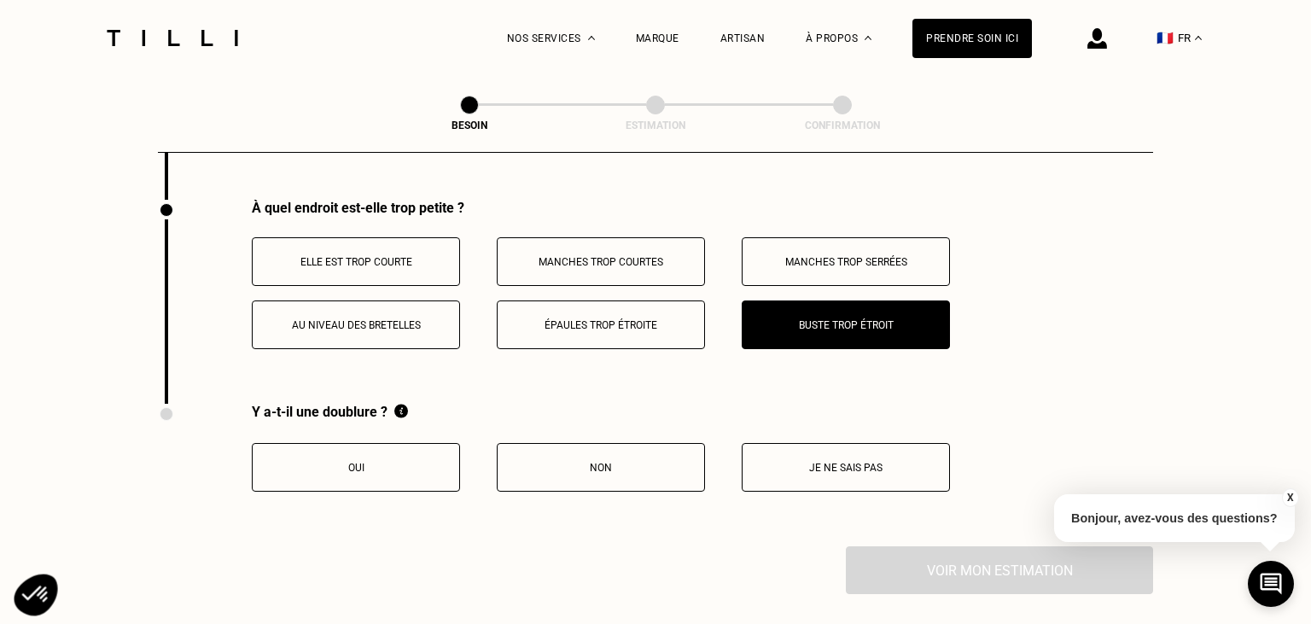
click at [384, 462] on p "Oui" at bounding box center [355, 468] width 189 height 12
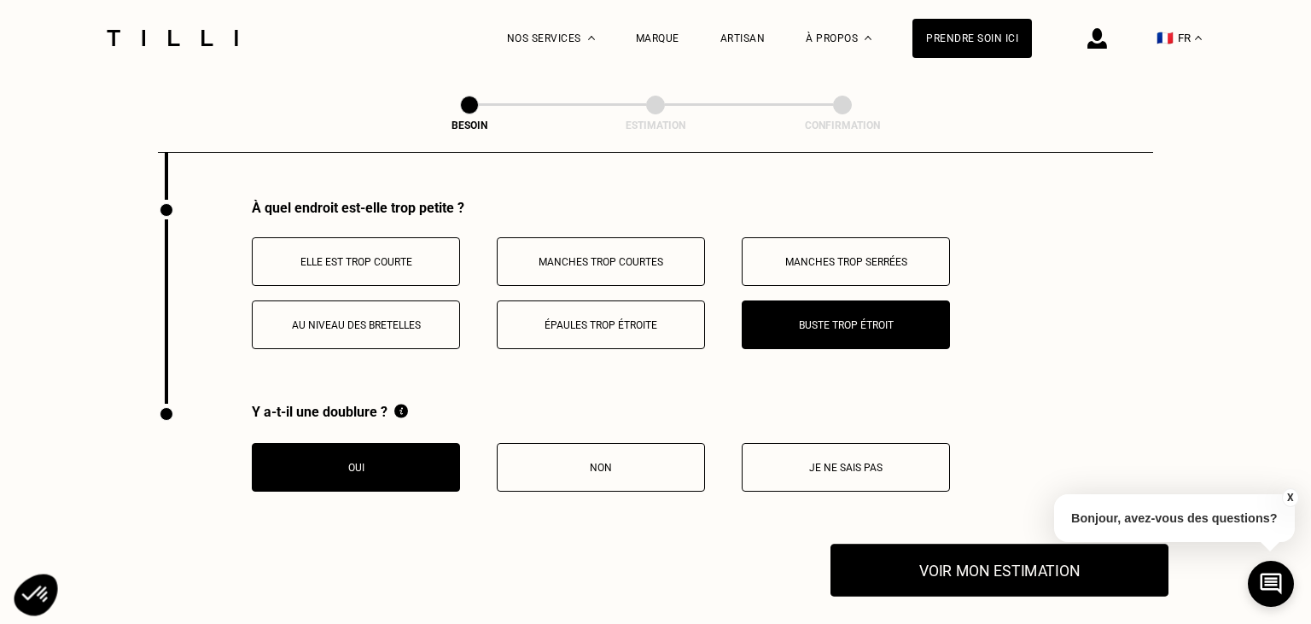
click at [932, 557] on button "Voir mon estimation" at bounding box center [999, 570] width 338 height 53
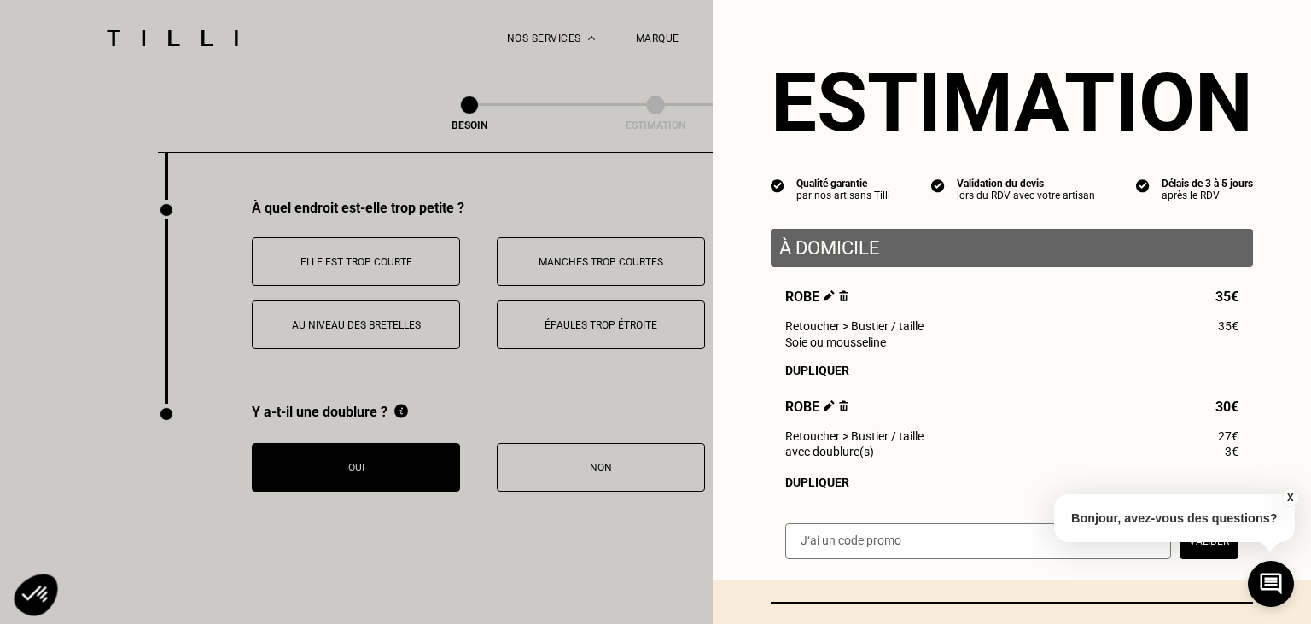
click at [842, 299] on img at bounding box center [843, 295] width 9 height 11
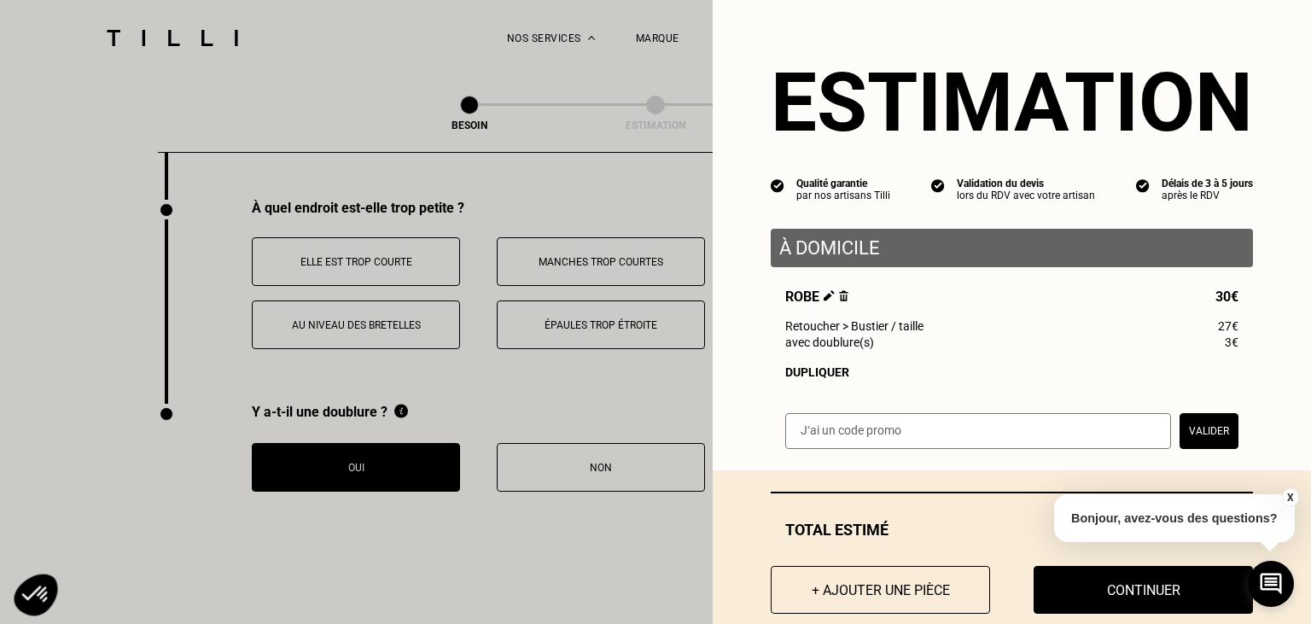
scroll to position [38, 0]
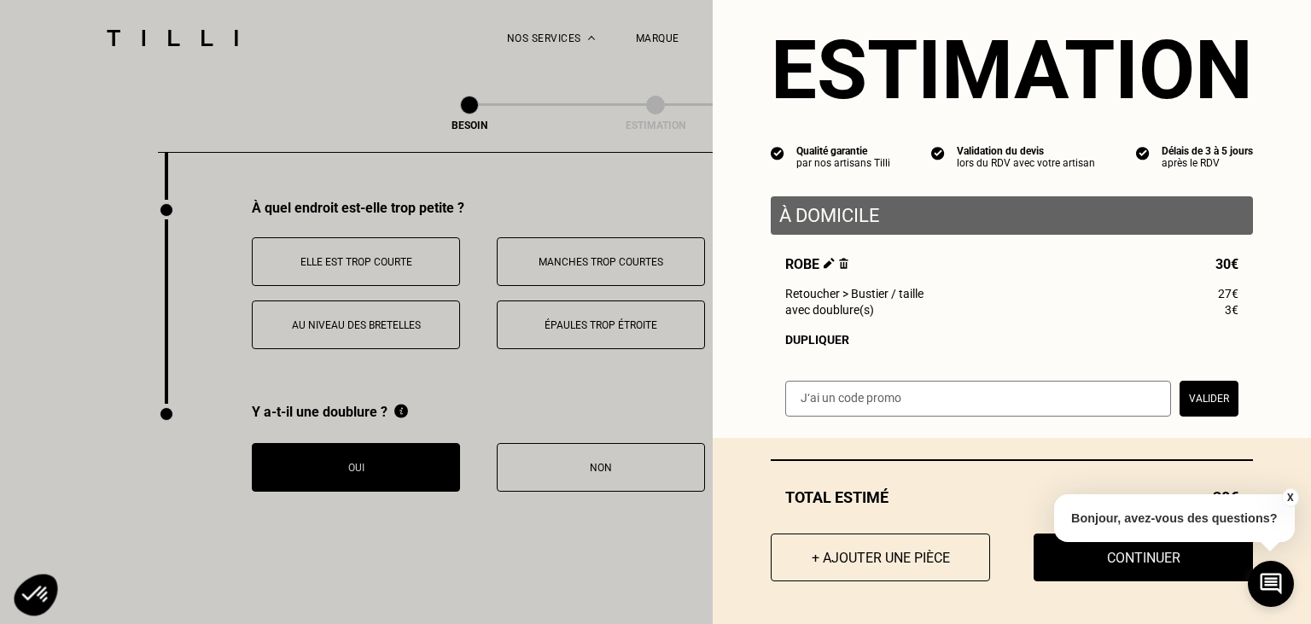
click at [1288, 497] on button "X" at bounding box center [1289, 497] width 17 height 19
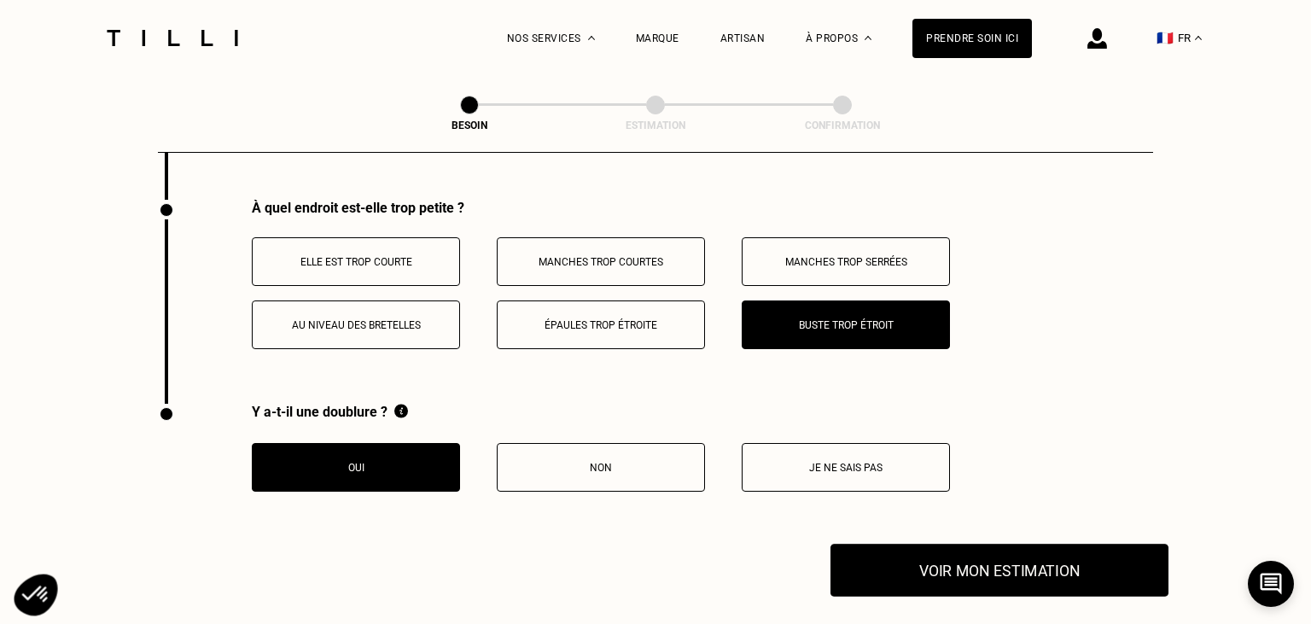
click at [1027, 572] on button "Voir mon estimation" at bounding box center [999, 570] width 338 height 53
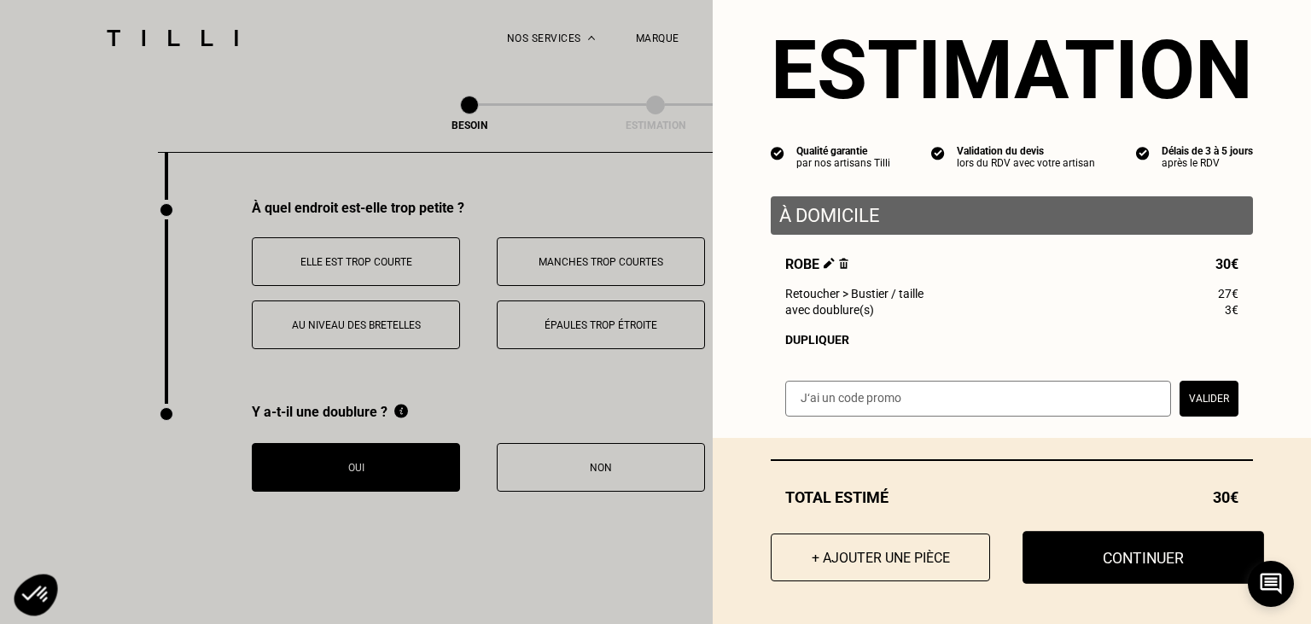
click at [1101, 555] on button "Continuer" at bounding box center [1142, 557] width 241 height 53
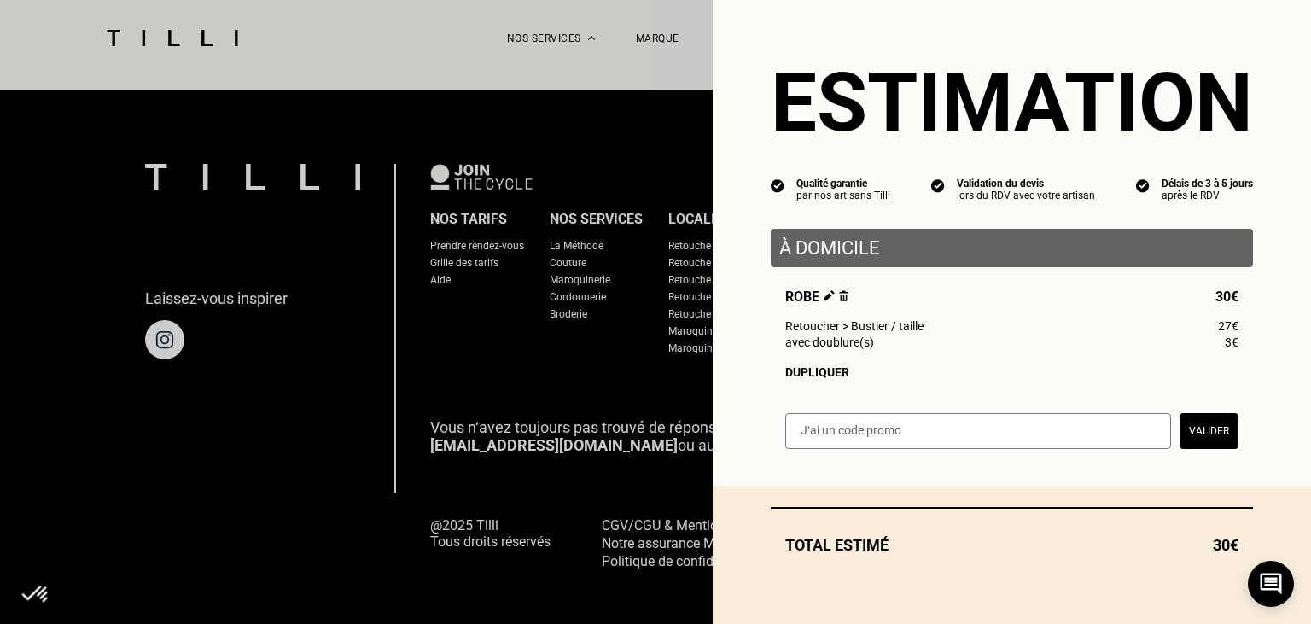
scroll to position [0, 0]
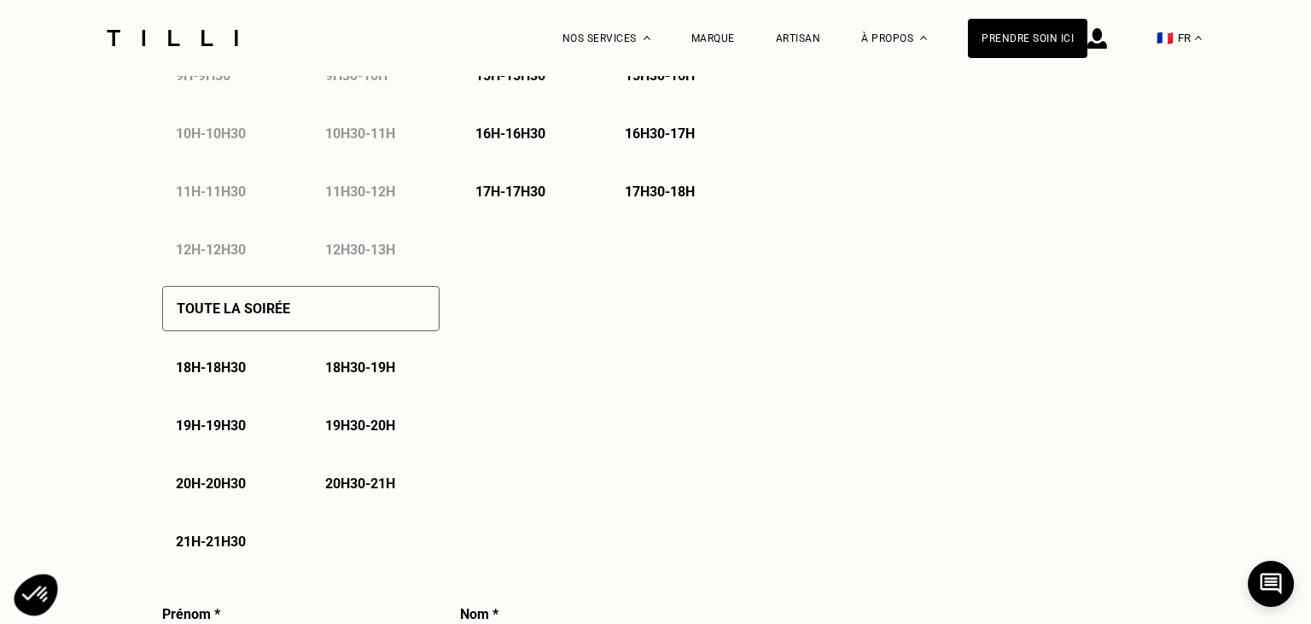
select select "FR"
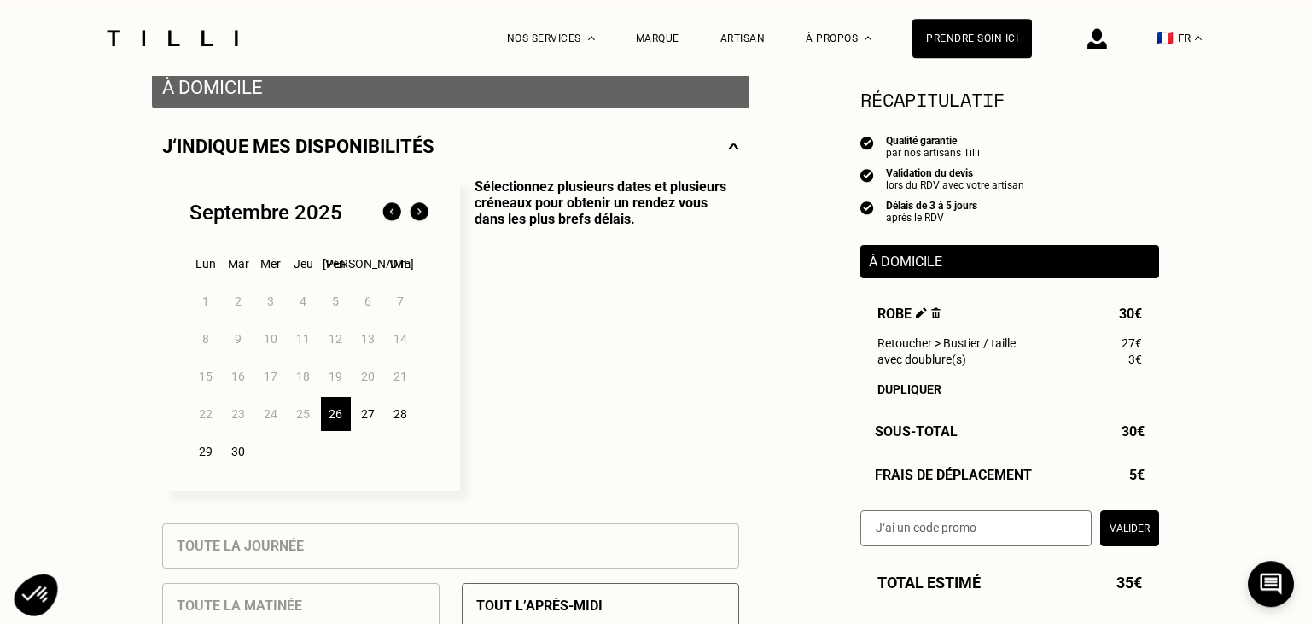
scroll to position [325, 0]
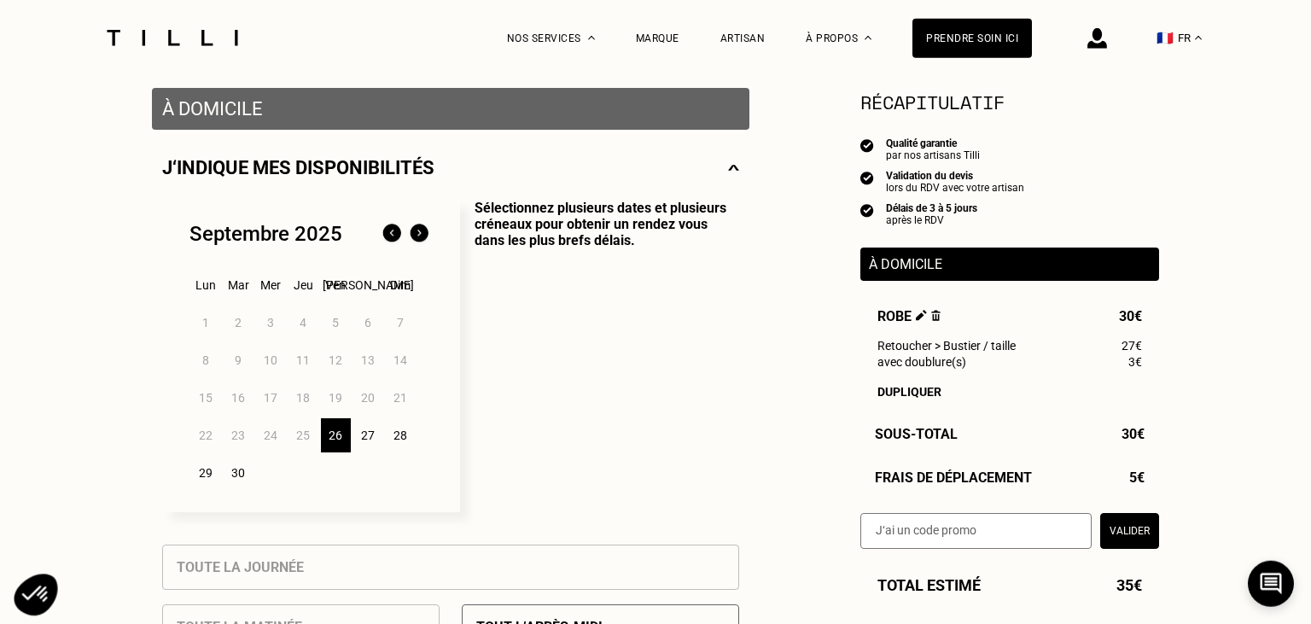
click at [414, 439] on div "28" at bounding box center [401, 435] width 30 height 34
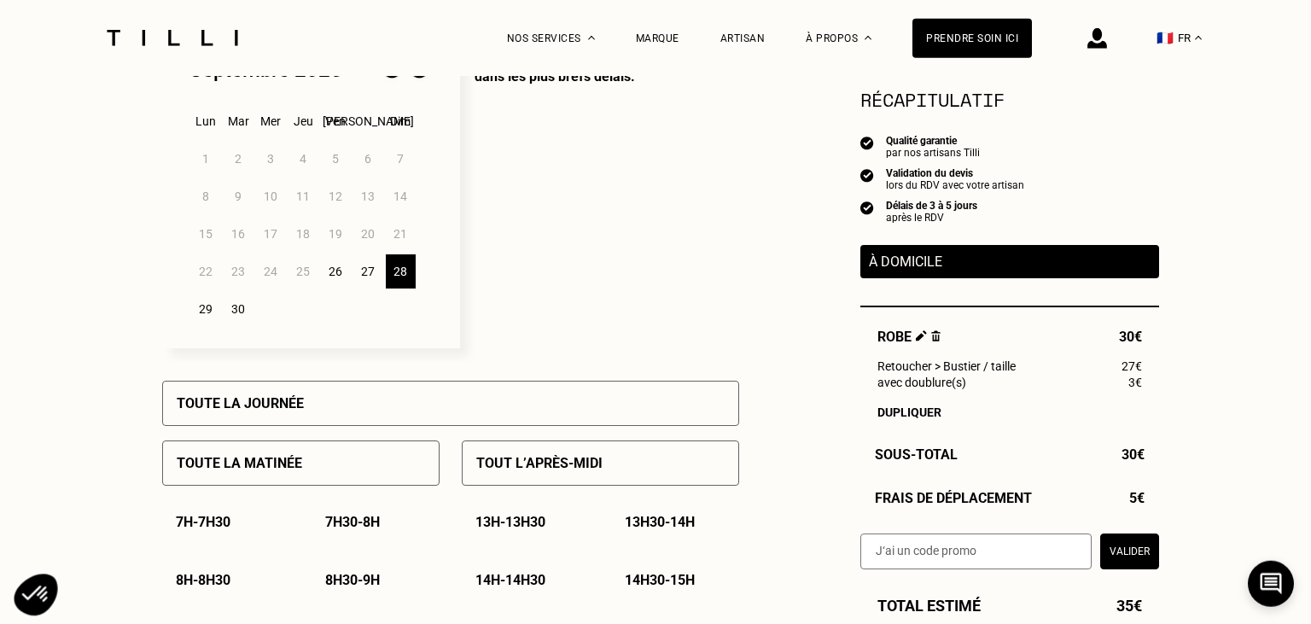
scroll to position [486, 0]
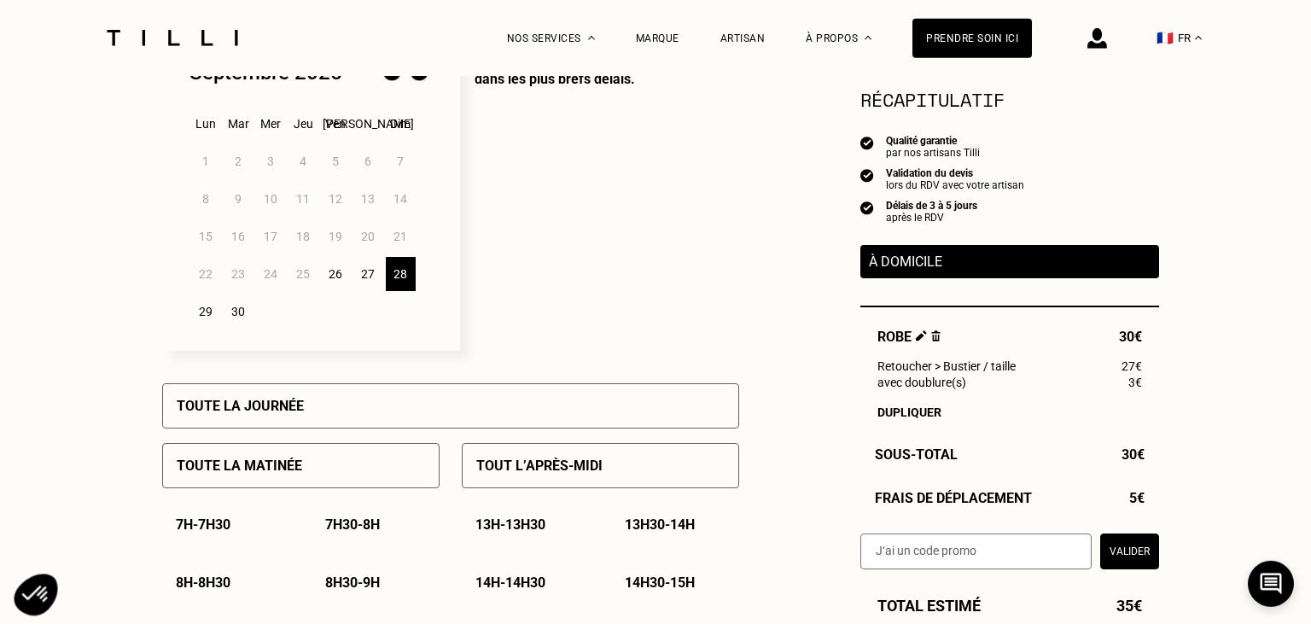
click at [213, 313] on div "29" at bounding box center [206, 311] width 30 height 34
